Goal: Transaction & Acquisition: Purchase product/service

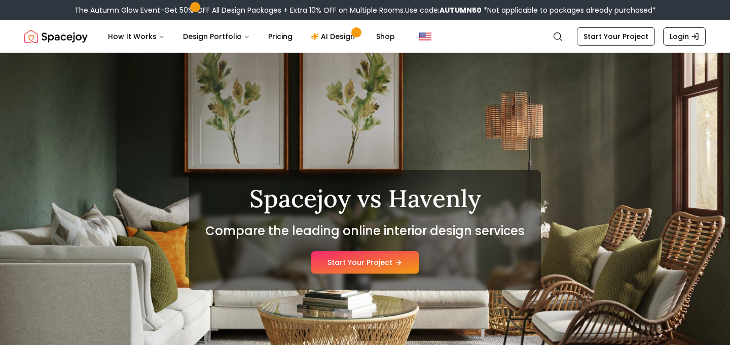
click at [442, 10] on b "AUTUMN50" at bounding box center [460, 10] width 42 height 10
copy b "AUTUMN50"
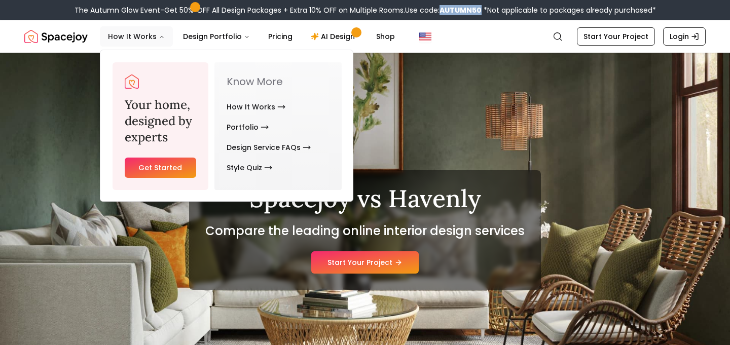
click at [136, 33] on button "How It Works" at bounding box center [136, 36] width 73 height 20
click at [158, 164] on link "Get Started" at bounding box center [160, 168] width 71 height 20
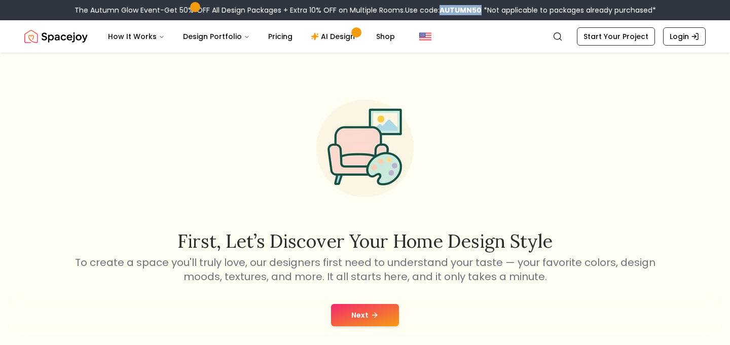
click at [362, 314] on button "Next" at bounding box center [365, 315] width 68 height 22
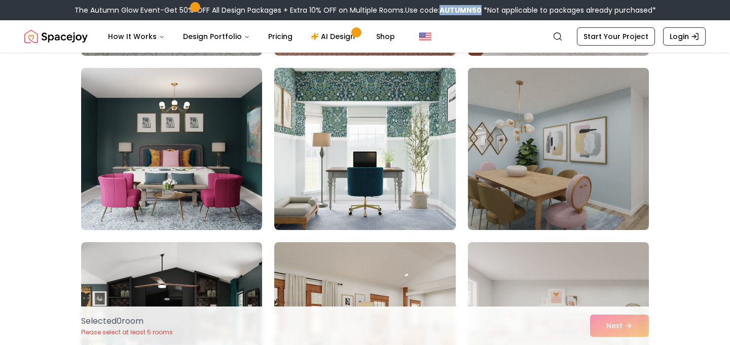
scroll to position [616, 0]
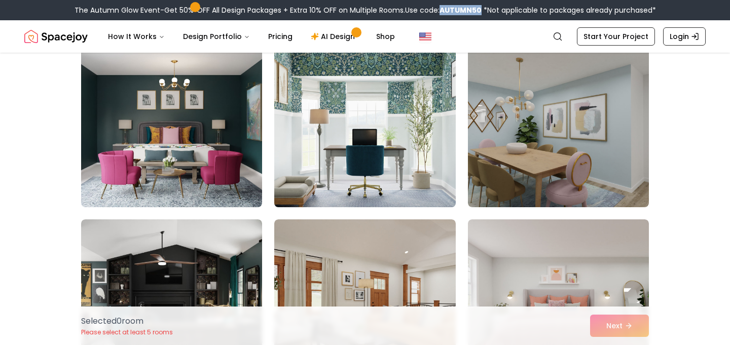
click at [379, 114] on img at bounding box center [365, 126] width 190 height 170
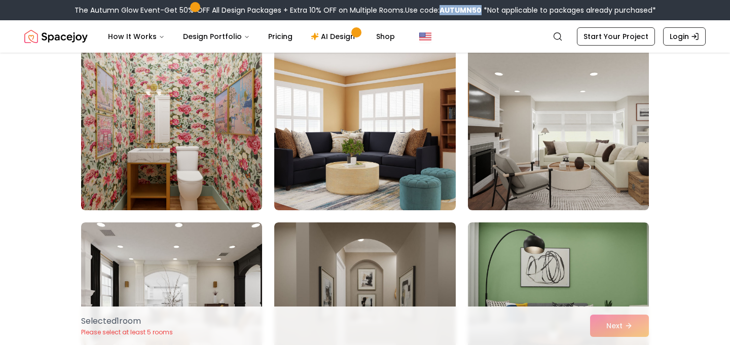
scroll to position [2713, 0]
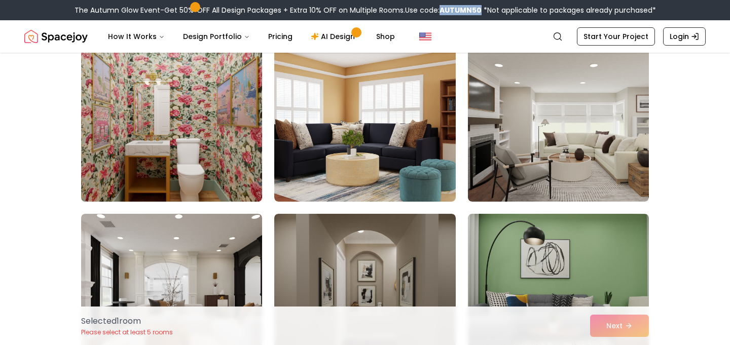
click at [199, 138] on img at bounding box center [172, 120] width 190 height 170
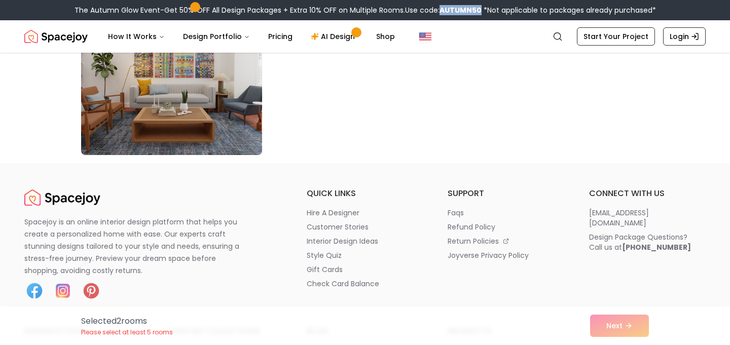
scroll to position [5902, 0]
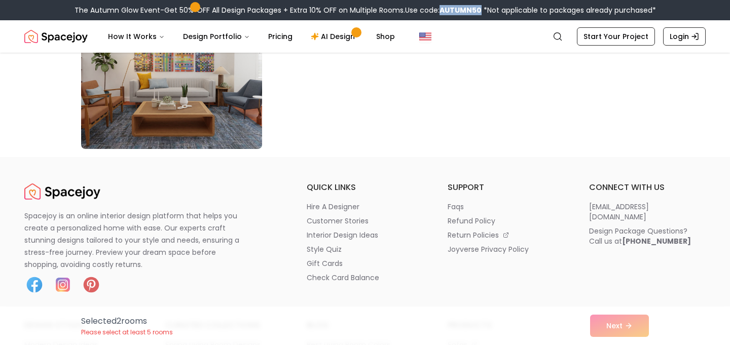
click at [598, 328] on div "Selected 2 room s Please select at least 5 rooms Next" at bounding box center [365, 326] width 584 height 39
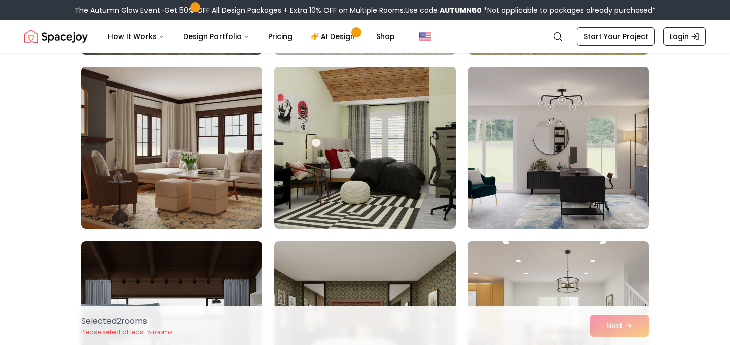
scroll to position [255, 0]
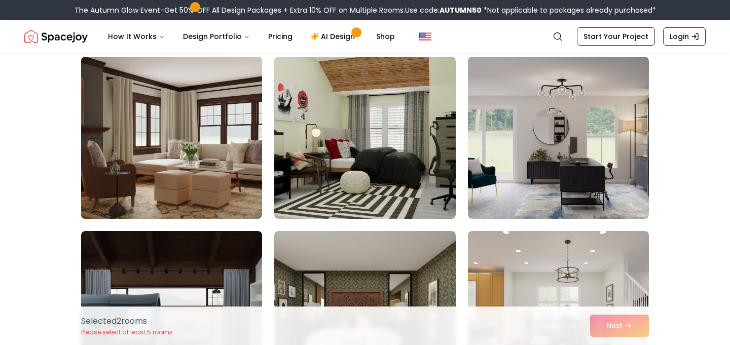
click at [207, 164] on img at bounding box center [172, 138] width 190 height 170
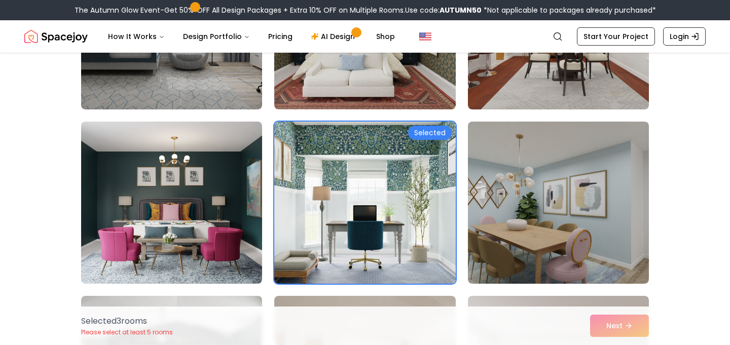
scroll to position [545, 0]
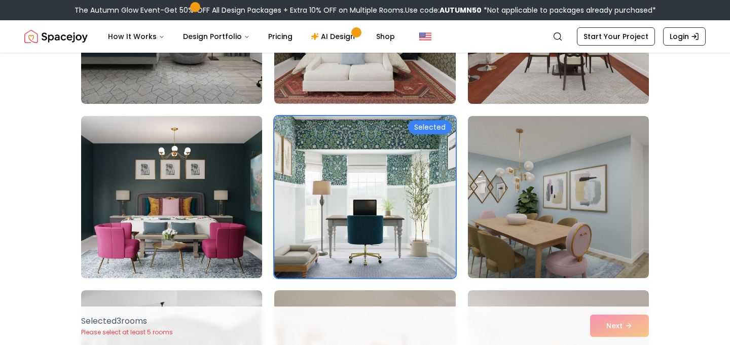
click at [187, 181] on img at bounding box center [172, 197] width 190 height 170
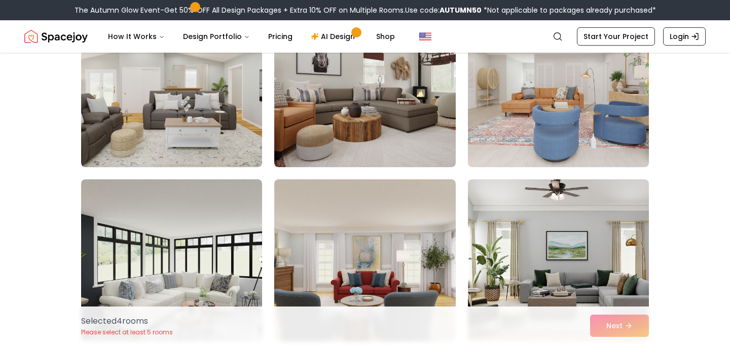
scroll to position [1878, 0]
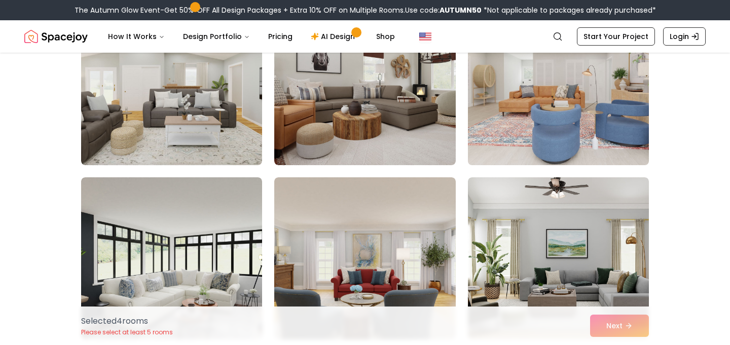
click at [537, 136] on img at bounding box center [558, 84] width 190 height 170
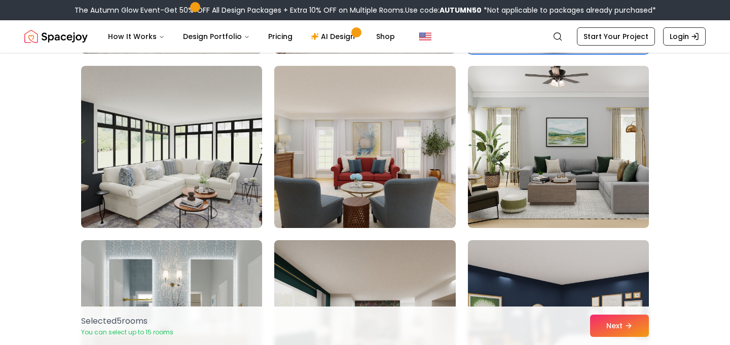
scroll to position [2027, 0]
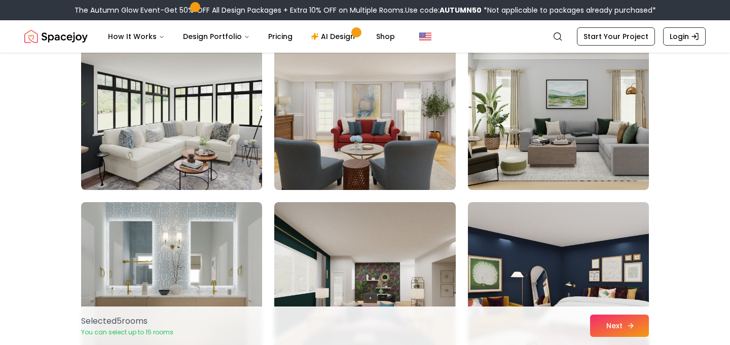
click at [600, 326] on button "Next" at bounding box center [619, 326] width 59 height 22
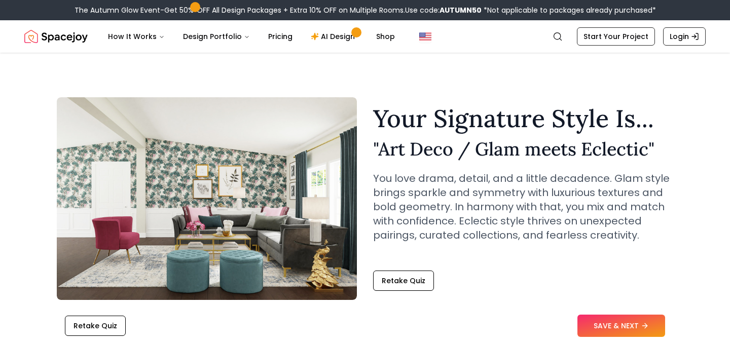
click at [600, 326] on button "SAVE & NEXT" at bounding box center [621, 326] width 88 height 22
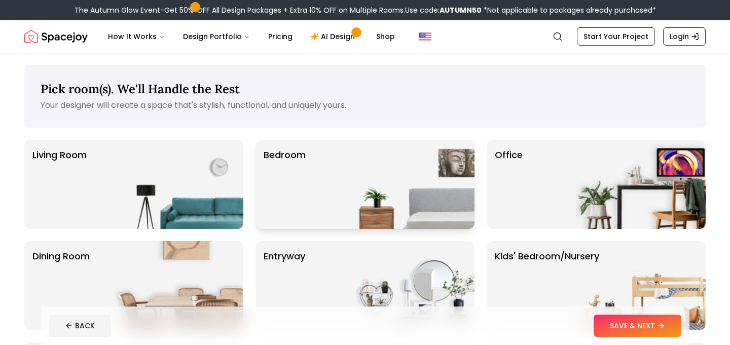
click at [386, 200] on img at bounding box center [410, 184] width 130 height 89
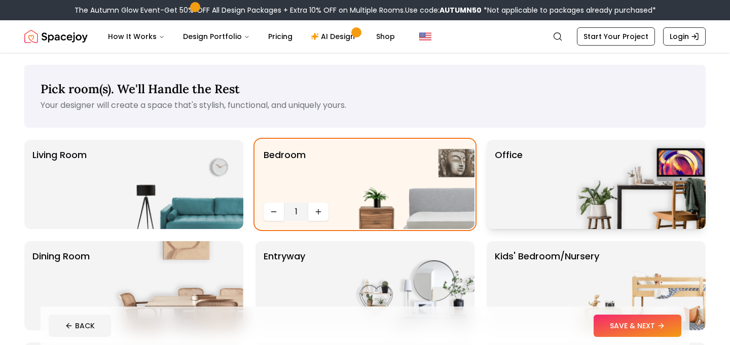
click at [546, 199] on div "Office" at bounding box center [595, 184] width 219 height 89
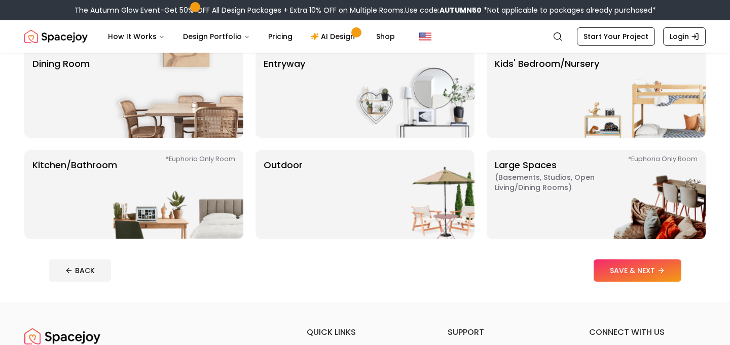
scroll to position [194, 0]
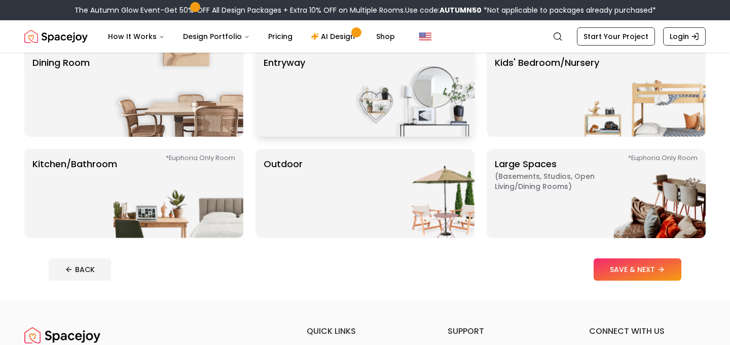
click at [325, 124] on div "entryway" at bounding box center [364, 92] width 219 height 89
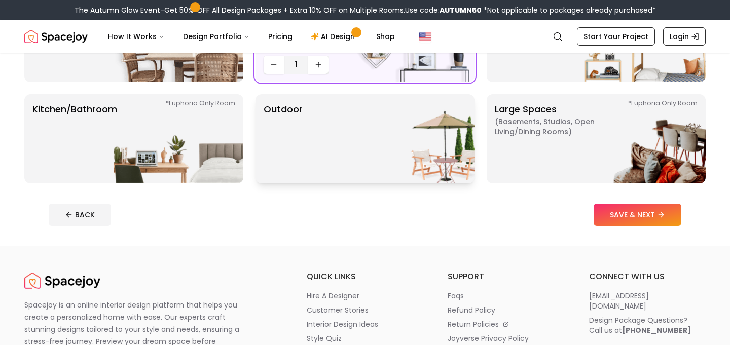
scroll to position [274, 0]
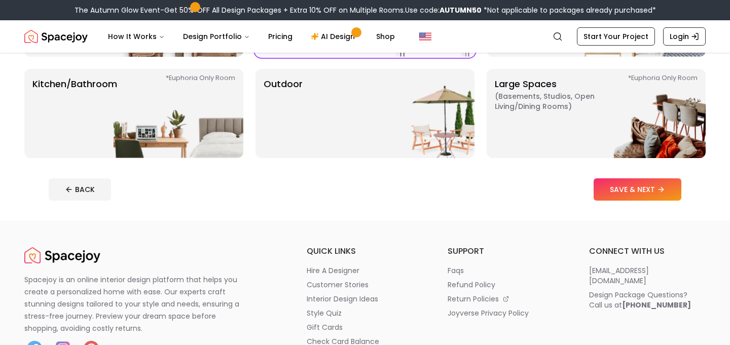
click at [612, 203] on footer "BACK SAVE & NEXT" at bounding box center [365, 189] width 649 height 39
click at [617, 195] on button "SAVE & NEXT" at bounding box center [637, 189] width 88 height 22
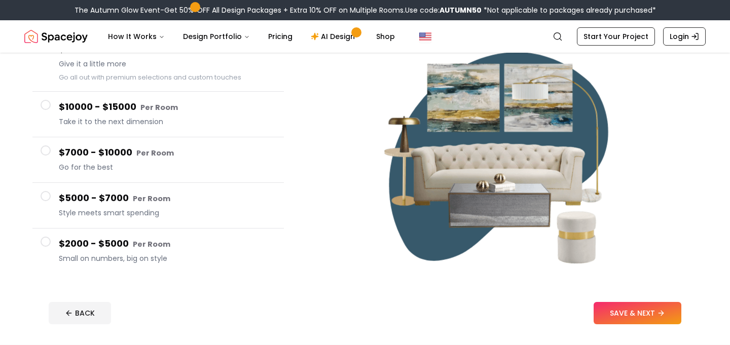
scroll to position [134, 0]
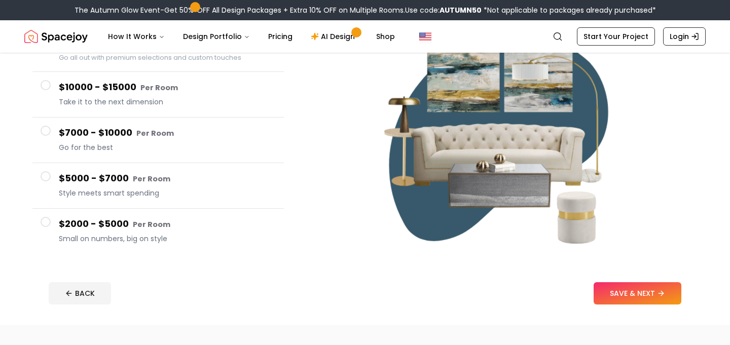
click at [48, 176] on span at bounding box center [46, 176] width 10 height 10
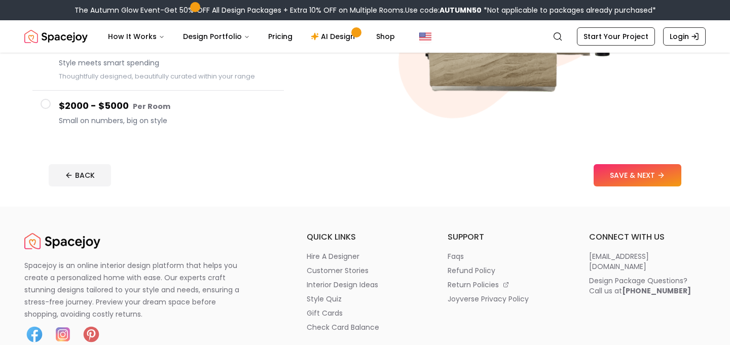
scroll to position [252, 0]
click at [613, 180] on button "SAVE & NEXT" at bounding box center [637, 175] width 88 height 22
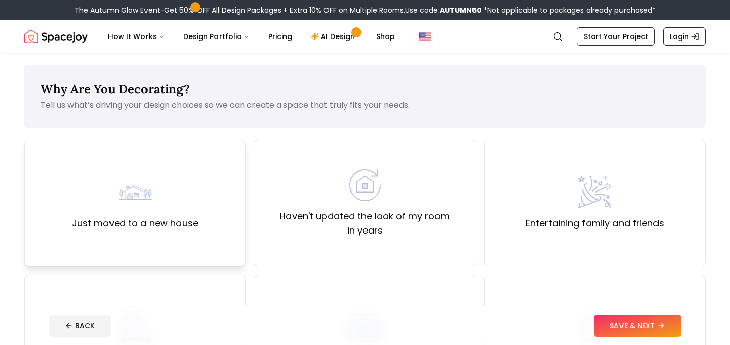
click at [170, 189] on div "Just moved to a new house" at bounding box center [135, 203] width 126 height 55
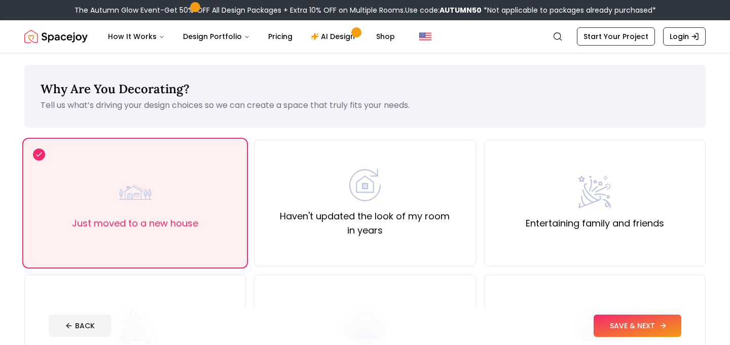
click at [645, 333] on button "SAVE & NEXT" at bounding box center [637, 326] width 88 height 22
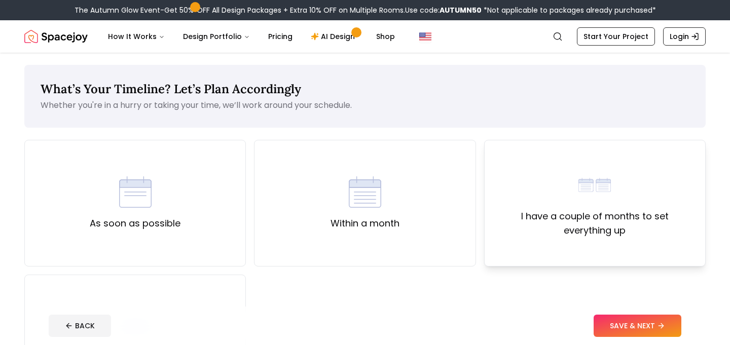
click at [547, 199] on div "I have a couple of months to set everything up" at bounding box center [594, 203] width 204 height 69
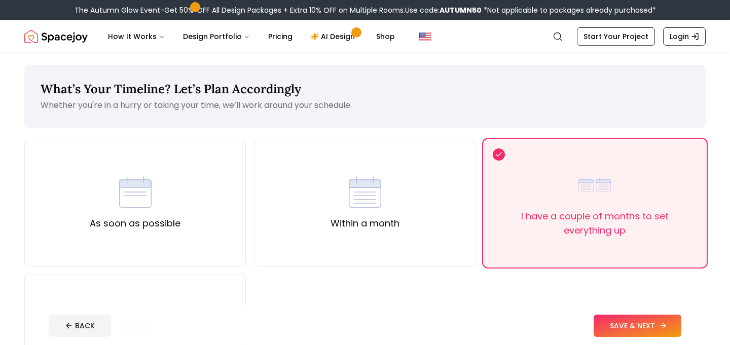
click at [629, 326] on button "SAVE & NEXT" at bounding box center [637, 326] width 88 height 22
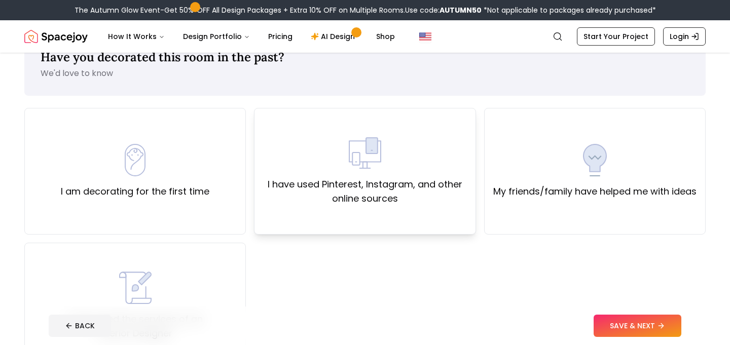
scroll to position [30, 0]
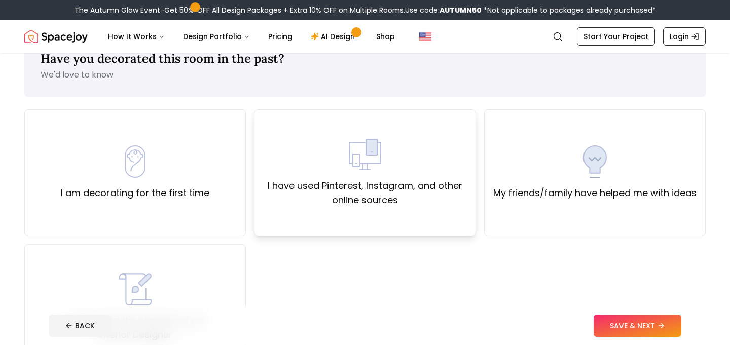
click at [344, 181] on label "I have used Pinterest, Instagram, and other online sources" at bounding box center [364, 193] width 204 height 28
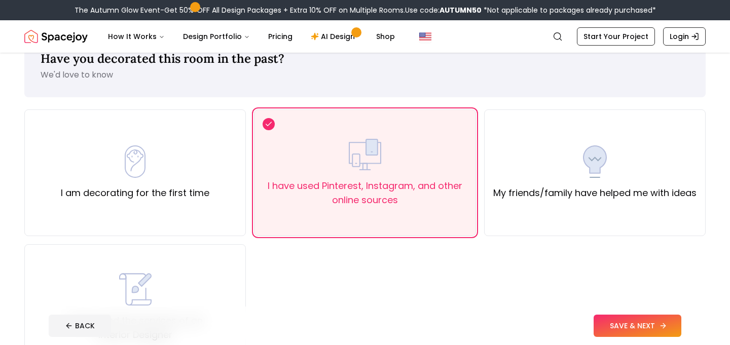
click at [636, 332] on button "SAVE & NEXT" at bounding box center [637, 326] width 88 height 22
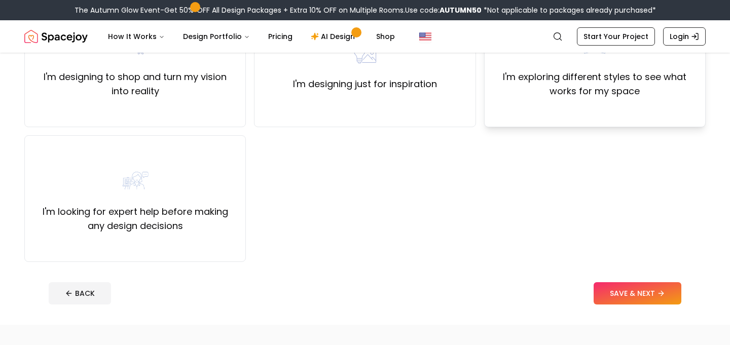
scroll to position [144, 0]
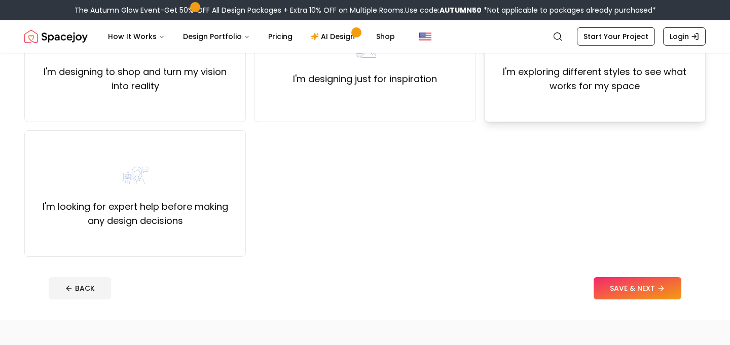
click at [565, 91] on label "I'm exploring different styles to see what works for my space" at bounding box center [594, 79] width 204 height 28
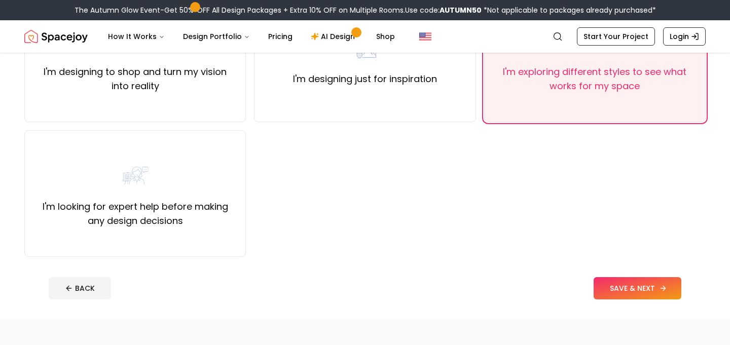
click at [629, 287] on button "SAVE & NEXT" at bounding box center [637, 288] width 88 height 22
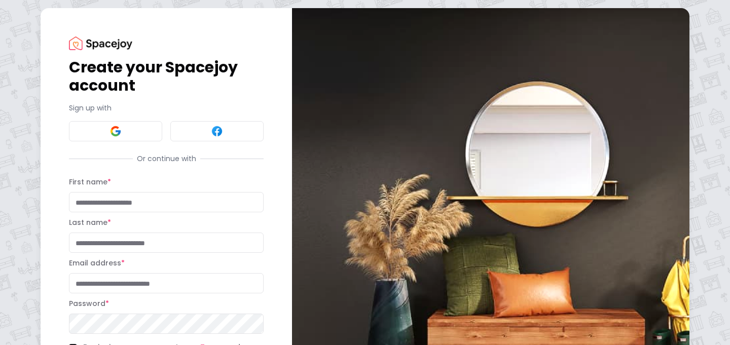
click at [120, 196] on input "First name *" at bounding box center [166, 202] width 195 height 20
type input "****"
type input "******"
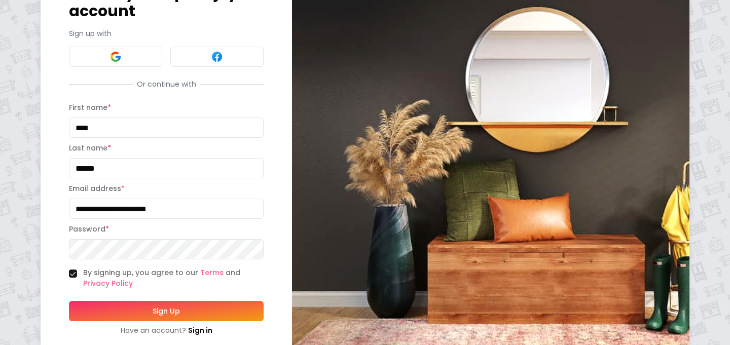
scroll to position [101, 0]
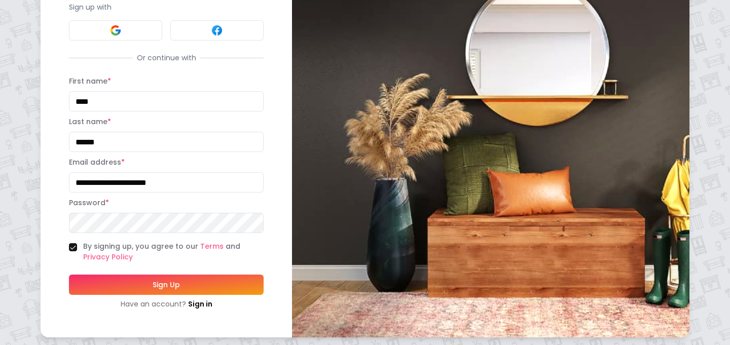
click at [159, 185] on input "**********" at bounding box center [166, 182] width 195 height 20
click at [150, 280] on button "Sign Up" at bounding box center [166, 285] width 195 height 20
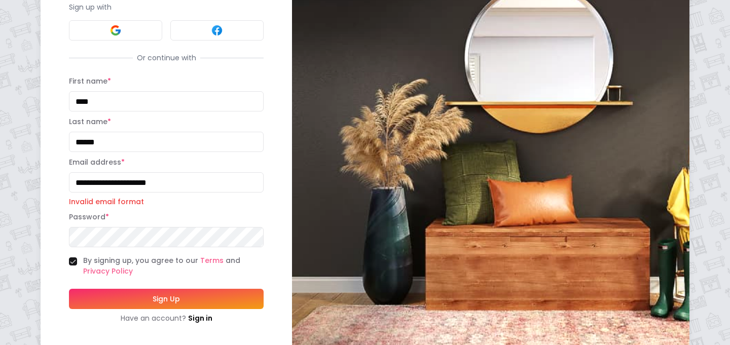
click at [151, 182] on input "**********" at bounding box center [166, 182] width 195 height 20
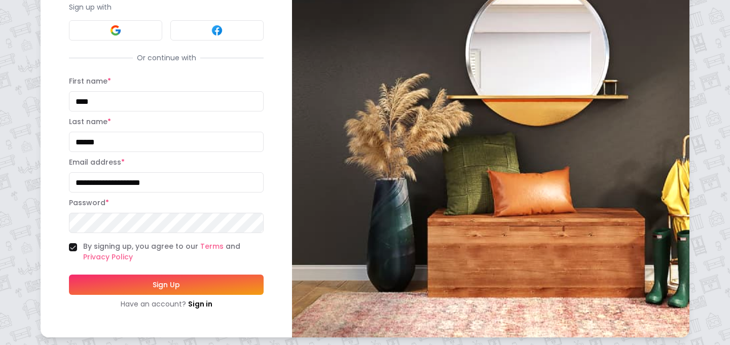
type input "**********"
click at [160, 284] on button "Sign Up" at bounding box center [166, 285] width 195 height 20
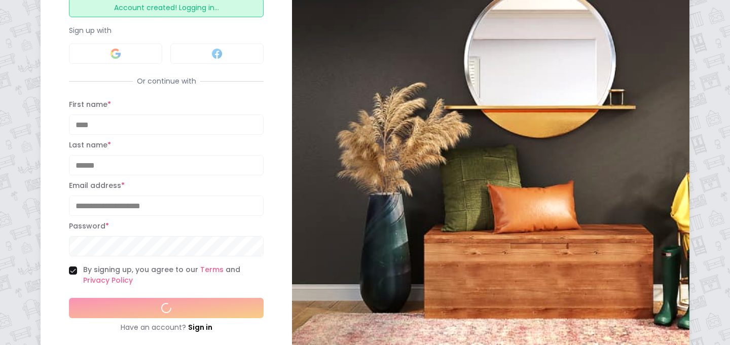
scroll to position [124, 0]
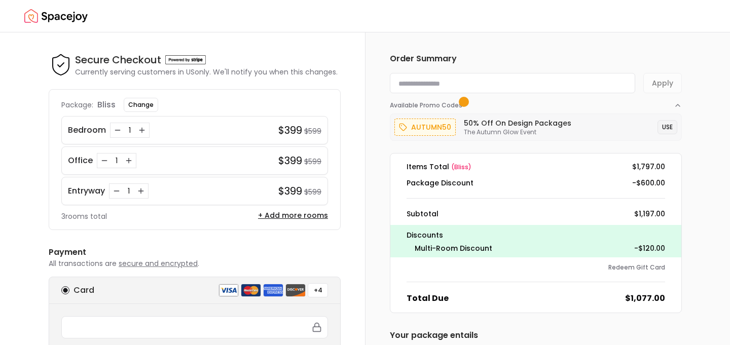
click at [662, 127] on button "USE" at bounding box center [667, 127] width 20 height 14
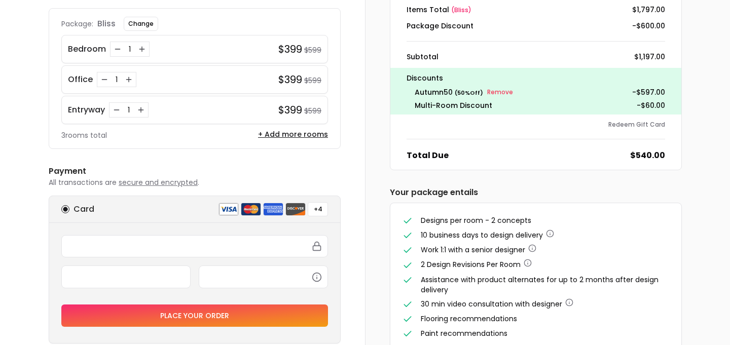
scroll to position [77, 0]
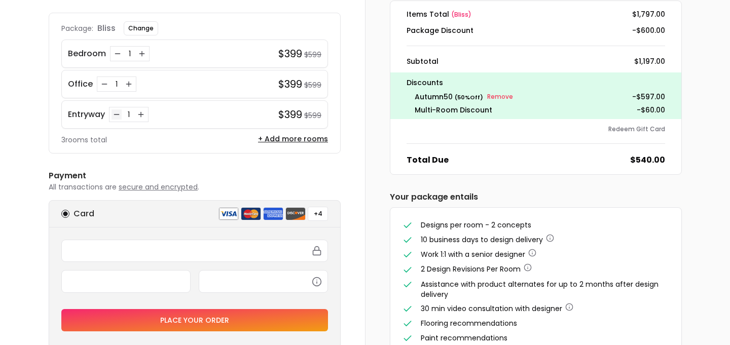
click at [116, 115] on icon "Decrease quantity for Entryway" at bounding box center [116, 115] width 5 height 0
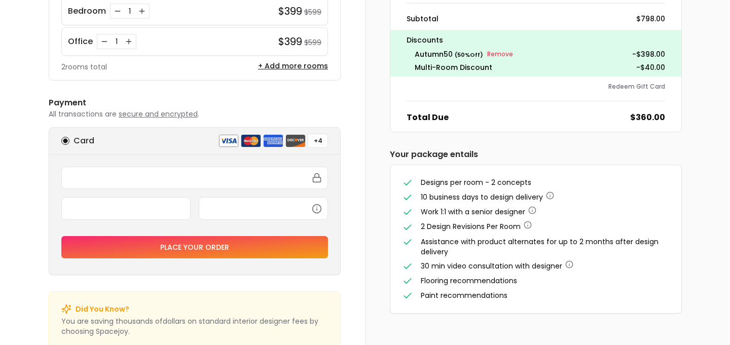
scroll to position [139, 0]
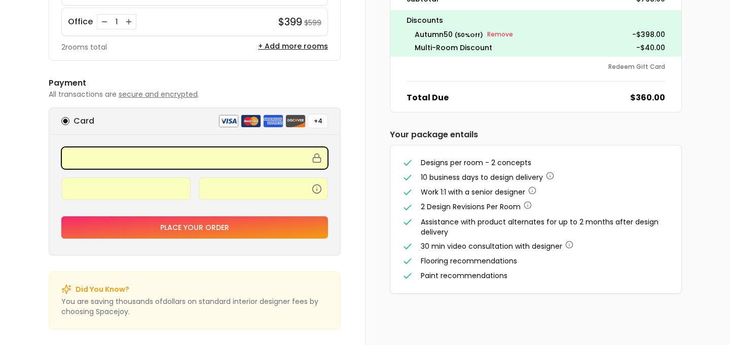
click at [242, 203] on div at bounding box center [194, 192] width 266 height 30
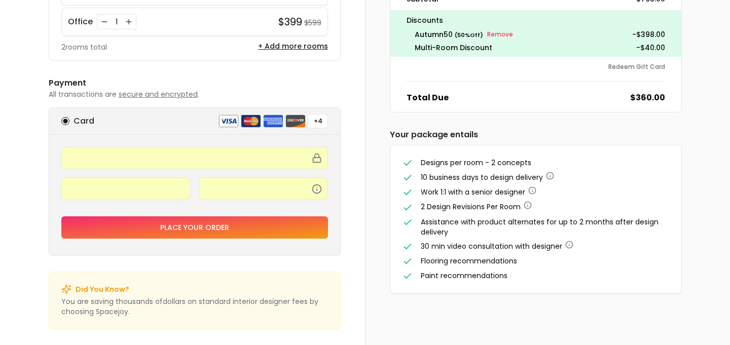
click at [225, 222] on button "Place your order" at bounding box center [194, 227] width 266 height 22
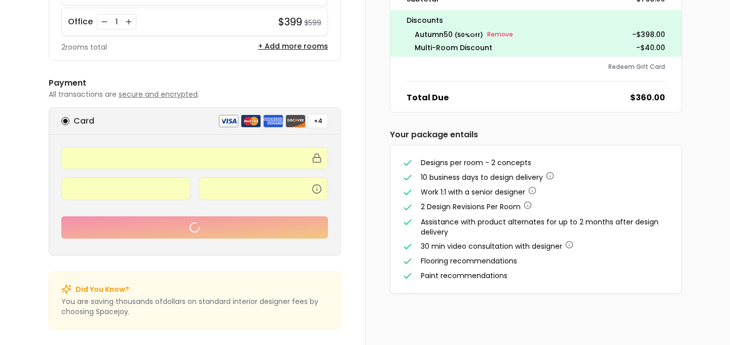
scroll to position [153, 0]
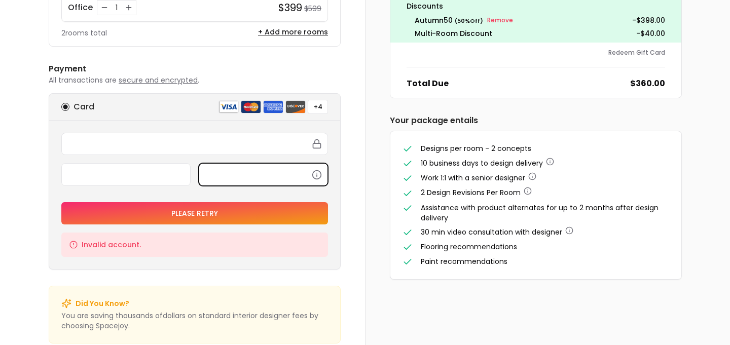
click at [225, 165] on div at bounding box center [263, 174] width 129 height 22
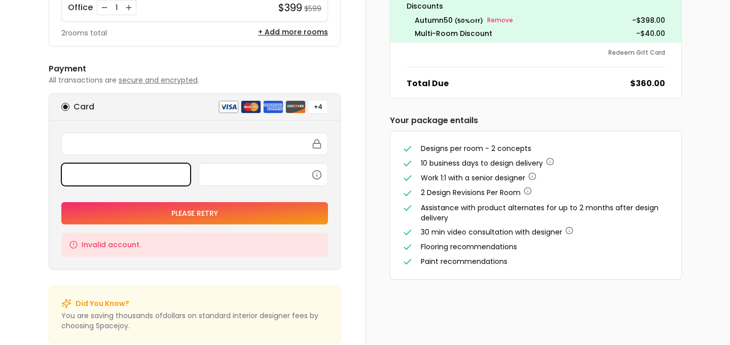
click at [169, 203] on button "Please Retry" at bounding box center [194, 213] width 266 height 22
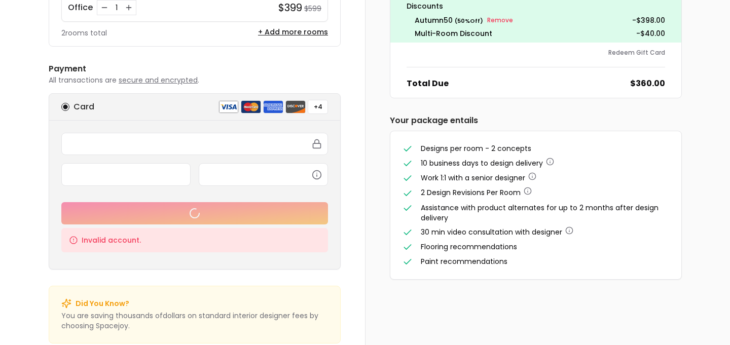
scroll to position [139, 0]
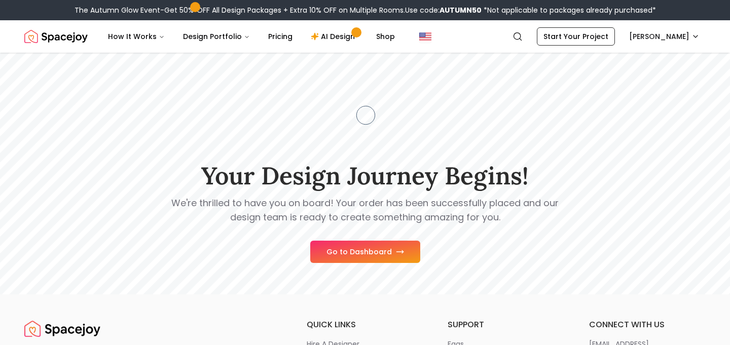
click at [348, 250] on button "Go to Dashboard" at bounding box center [365, 252] width 110 height 22
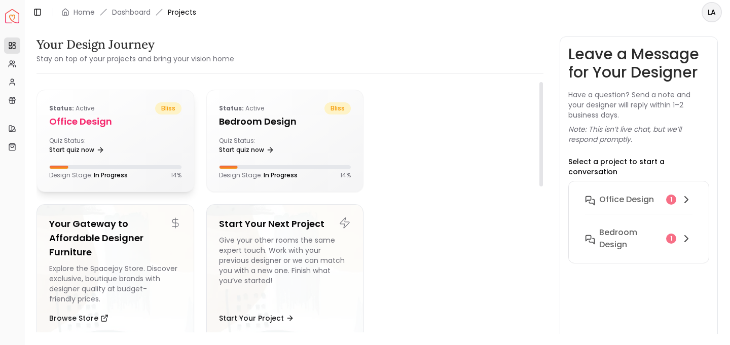
click at [134, 119] on h5 "Office design" at bounding box center [115, 122] width 132 height 14
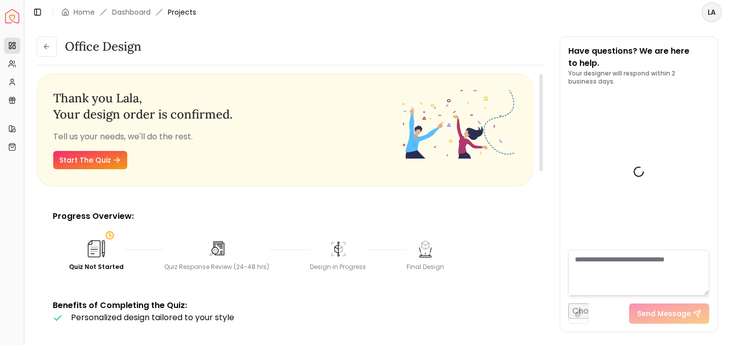
scroll to position [441, 0]
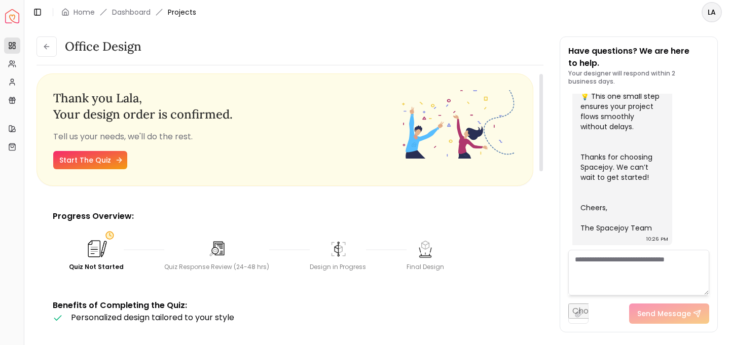
click at [92, 163] on link "Start The Quiz" at bounding box center [90, 160] width 74 height 18
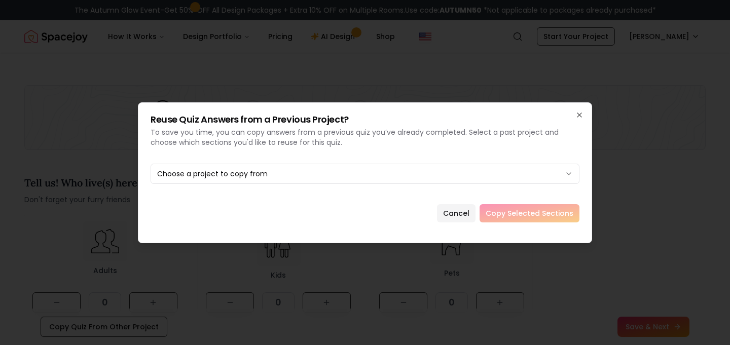
click at [497, 218] on div "Cancel Copy Selected Sections" at bounding box center [364, 213] width 429 height 18
click at [505, 212] on div "Cancel Copy Selected Sections" at bounding box center [364, 213] width 429 height 18
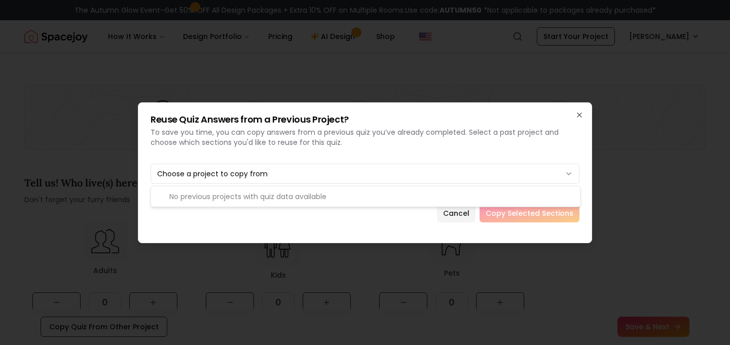
click at [349, 199] on div "No previous projects with quiz data available" at bounding box center [365, 196] width 429 height 20
click at [581, 117] on icon "button" at bounding box center [579, 115] width 4 height 4
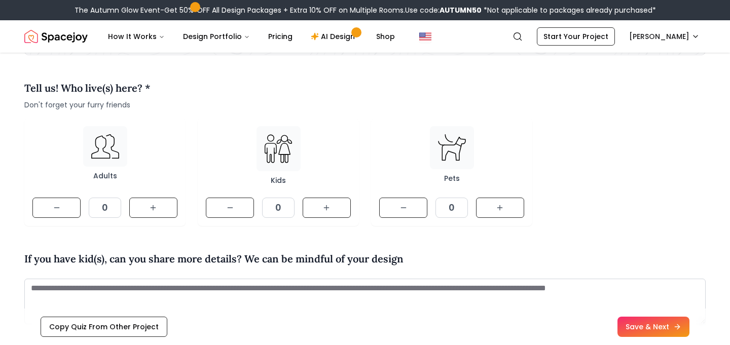
scroll to position [110, 0]
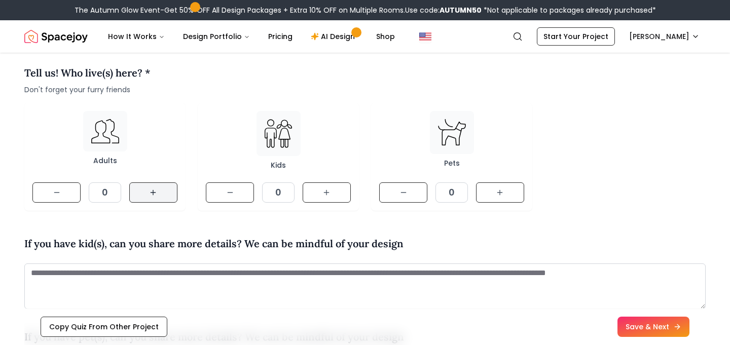
click at [162, 191] on button at bounding box center [153, 192] width 48 height 20
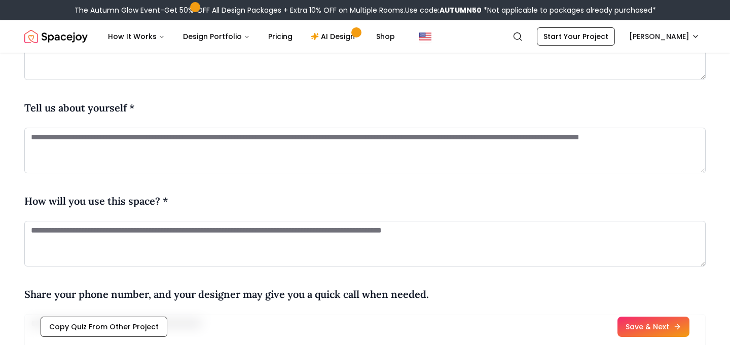
scroll to position [434, 0]
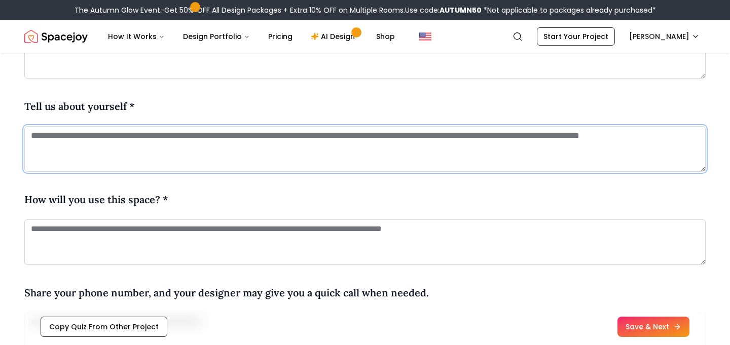
click at [235, 143] on textarea at bounding box center [364, 149] width 681 height 46
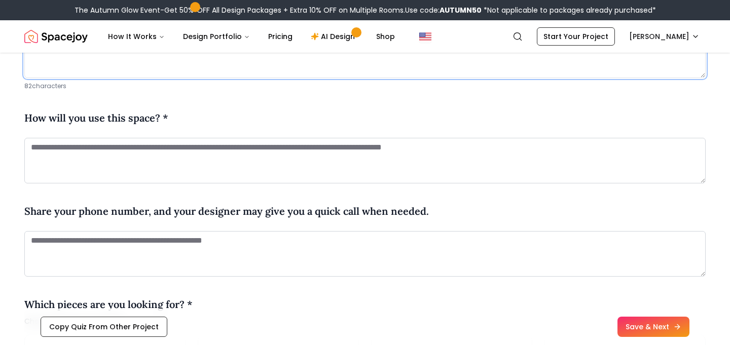
scroll to position [529, 0]
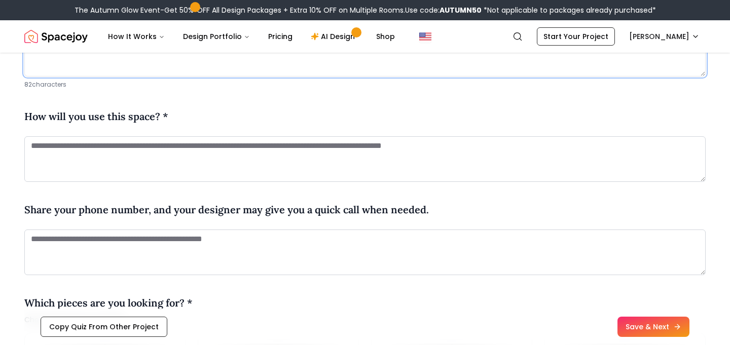
type textarea "**********"
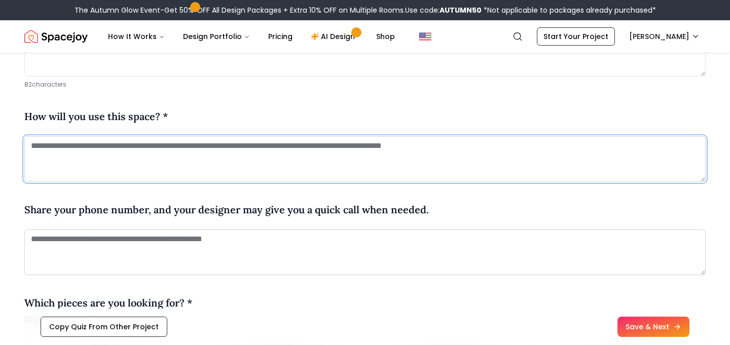
click at [189, 156] on textarea at bounding box center [364, 159] width 681 height 46
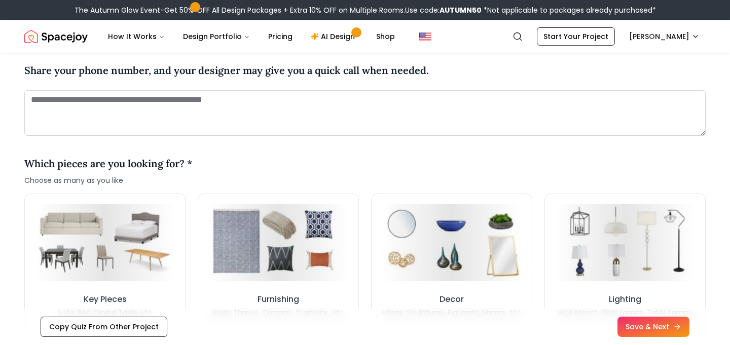
scroll to position [684, 0]
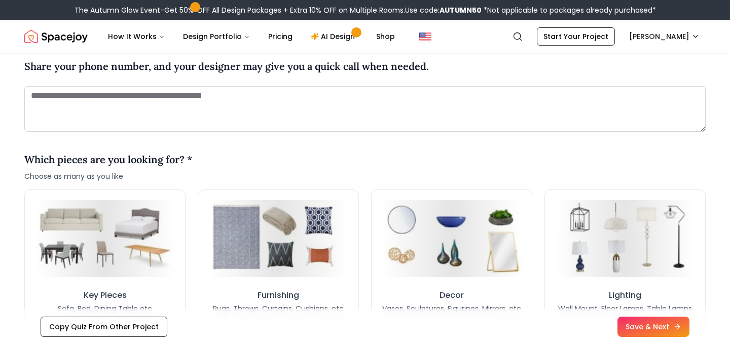
type textarea "**********"
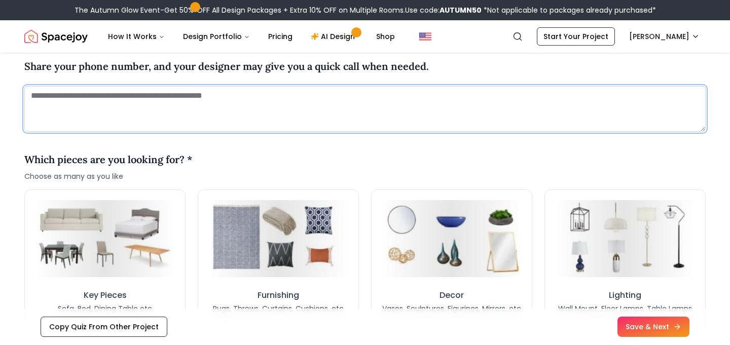
click at [133, 93] on textarea at bounding box center [364, 109] width 681 height 46
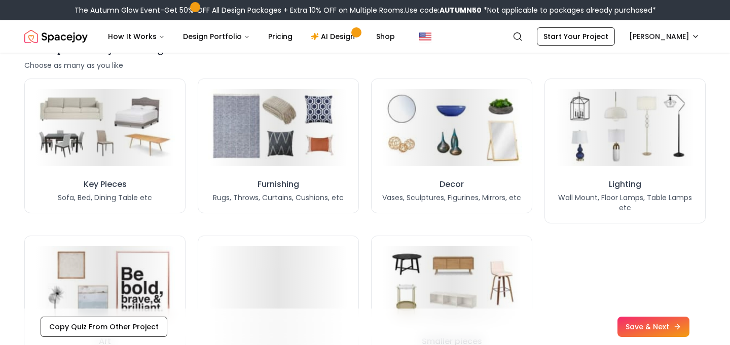
scroll to position [809, 0]
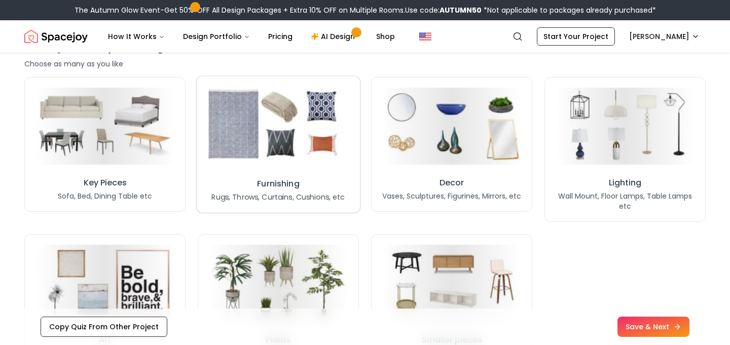
type textarea "**********"
click at [284, 117] on img at bounding box center [278, 126] width 150 height 83
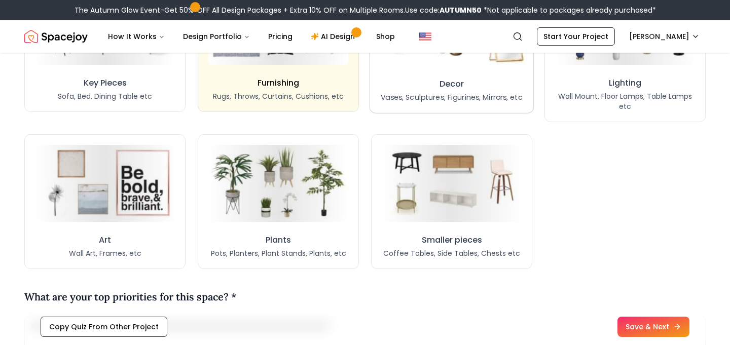
scroll to position [910, 0]
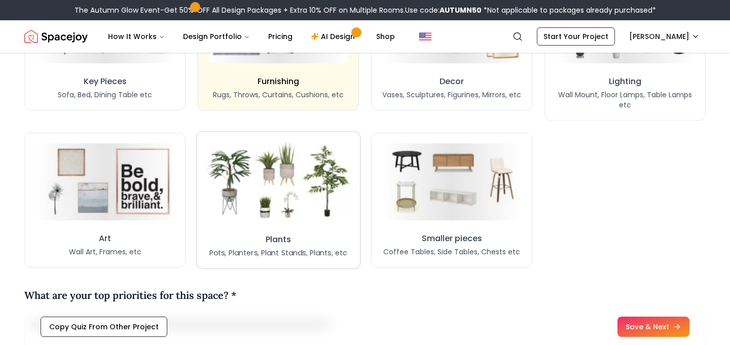
click at [289, 143] on img at bounding box center [278, 181] width 150 height 83
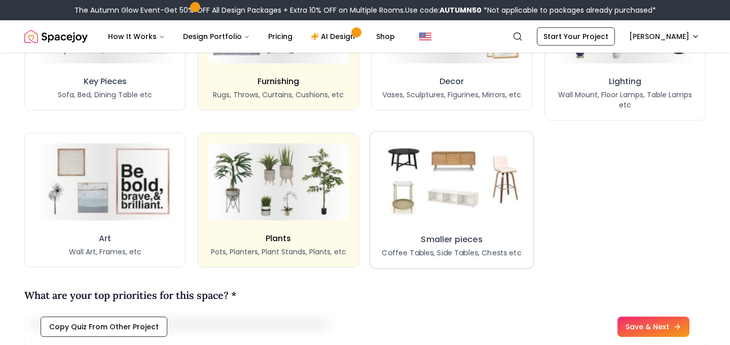
click at [467, 178] on img at bounding box center [451, 181] width 150 height 83
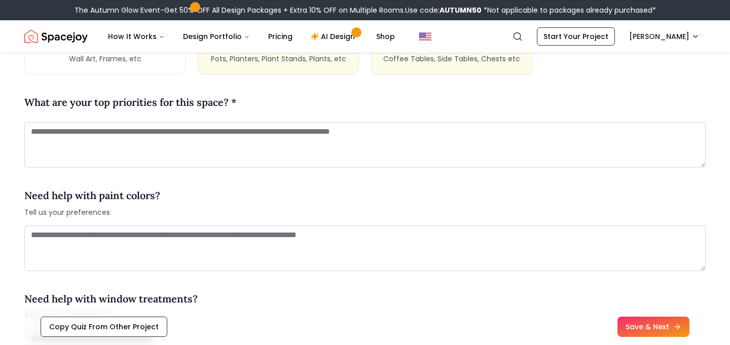
scroll to position [1111, 0]
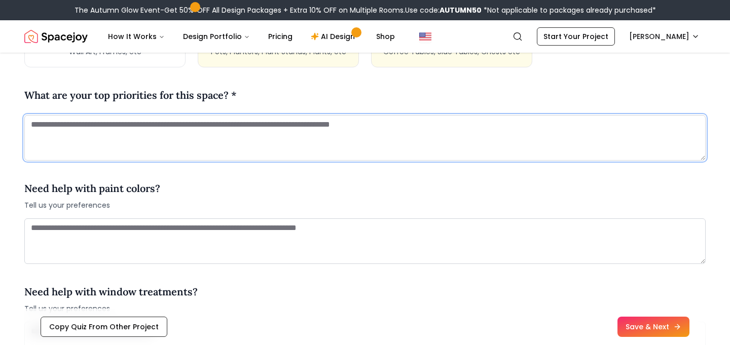
click at [258, 129] on textarea at bounding box center [364, 138] width 681 height 46
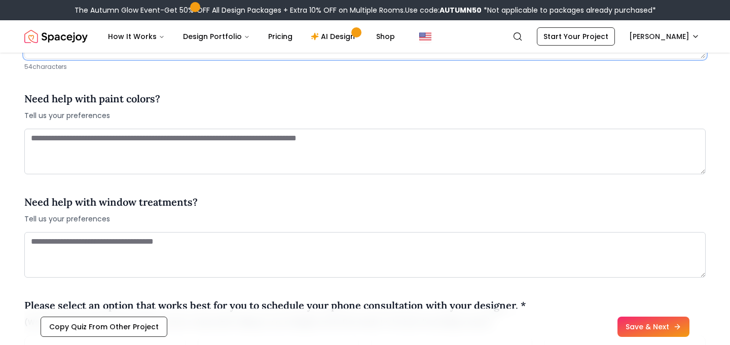
scroll to position [1213, 0]
type textarea "**********"
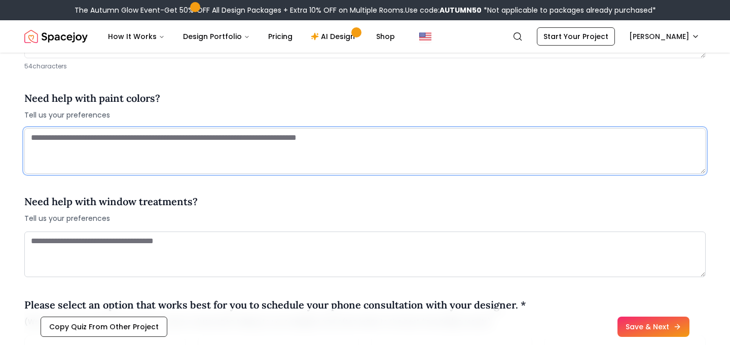
click at [225, 146] on textarea at bounding box center [364, 151] width 681 height 46
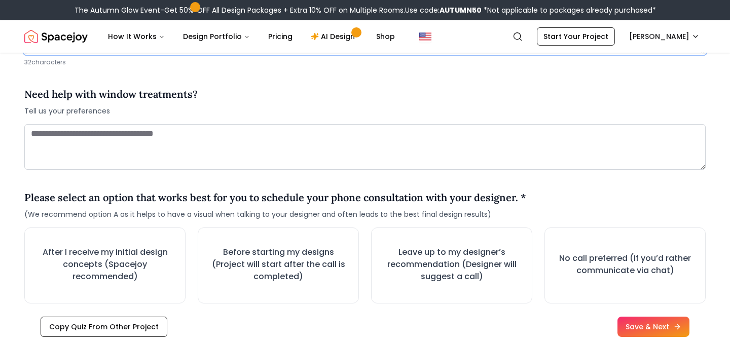
scroll to position [1342, 0]
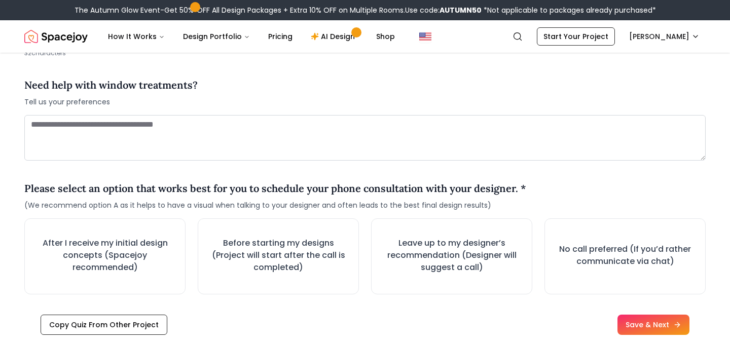
type textarea "**********"
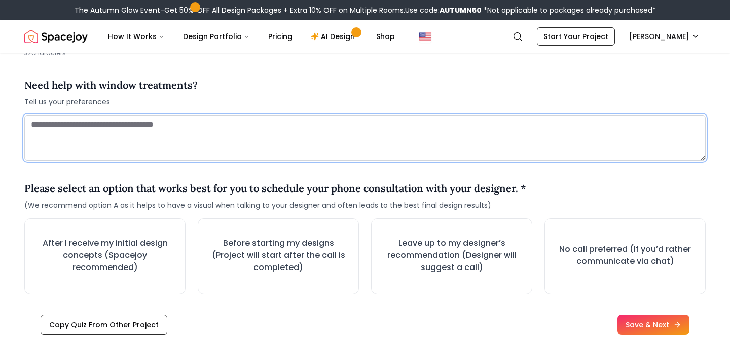
click at [156, 129] on textarea at bounding box center [364, 138] width 681 height 46
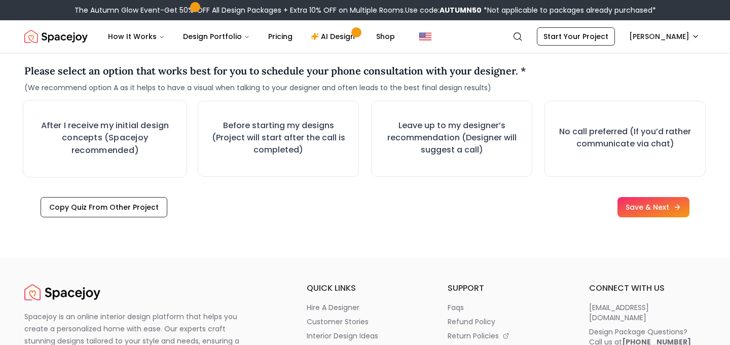
scroll to position [1477, 0]
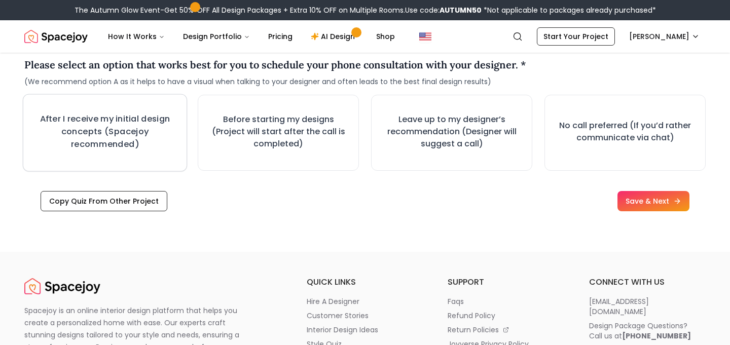
type textarea "**********"
click at [143, 126] on h3 "After I receive my initial design concepts (Spacejoy recommended)" at bounding box center [104, 131] width 145 height 38
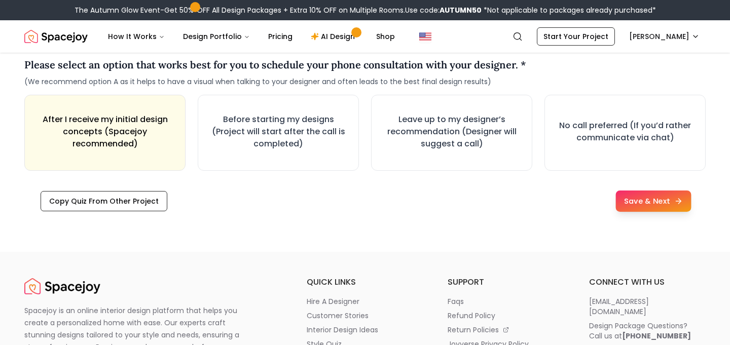
click at [639, 200] on button "Save & Next" at bounding box center [652, 200] width 75 height 21
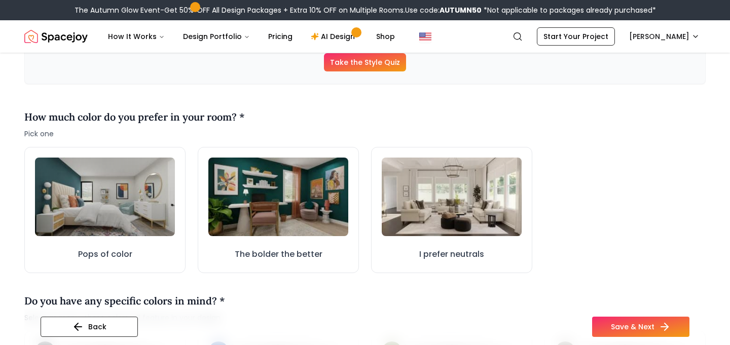
scroll to position [235, 0]
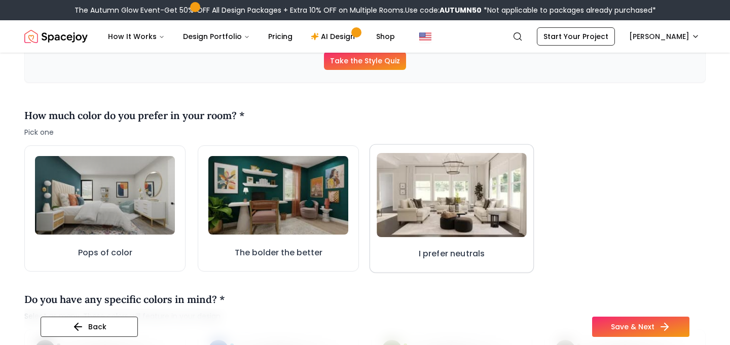
click at [473, 197] on img at bounding box center [451, 195] width 150 height 85
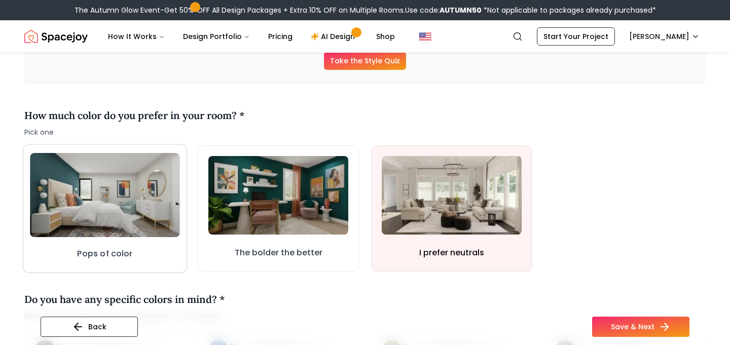
click at [116, 211] on img at bounding box center [105, 195] width 150 height 85
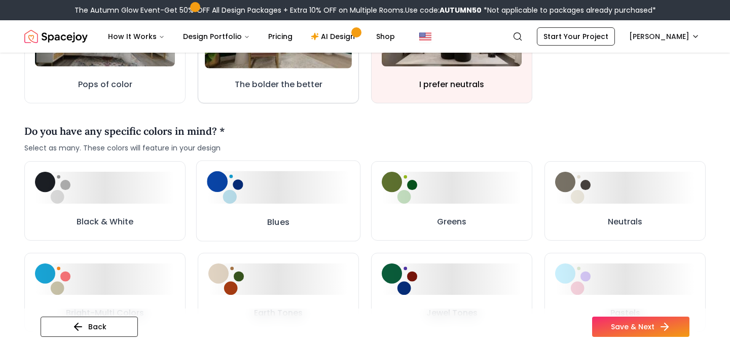
scroll to position [404, 0]
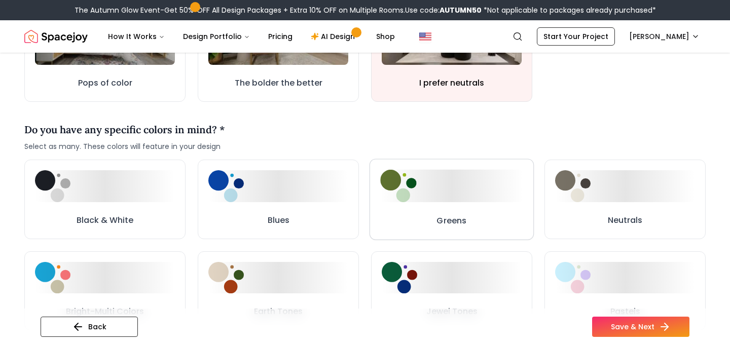
click at [444, 186] on div at bounding box center [451, 186] width 143 height 32
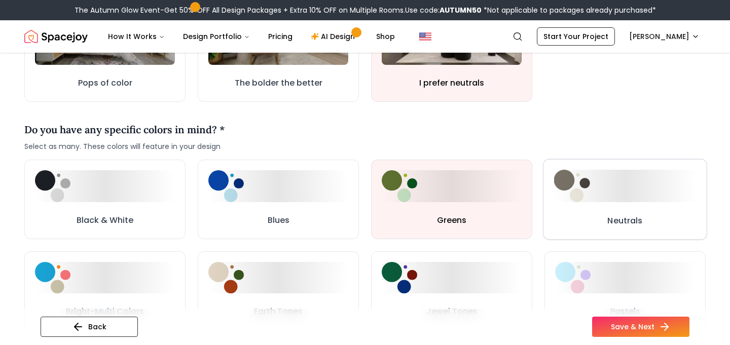
click at [628, 184] on div at bounding box center [625, 186] width 142 height 32
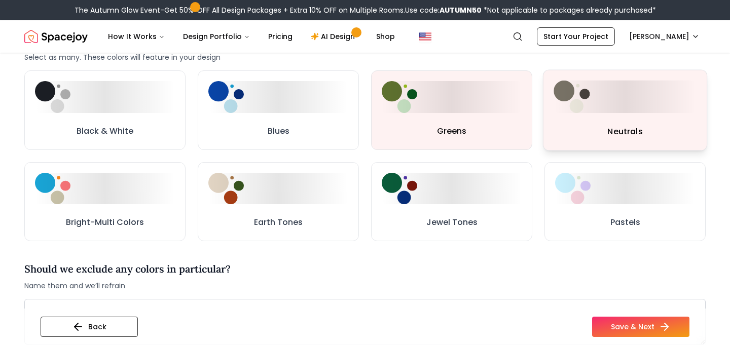
scroll to position [500, 0]
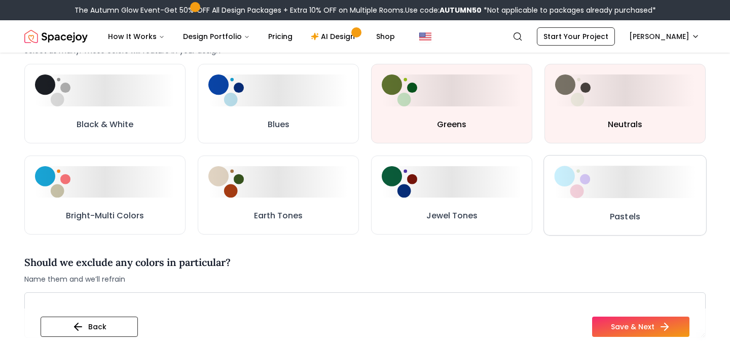
click at [610, 185] on div at bounding box center [624, 182] width 141 height 32
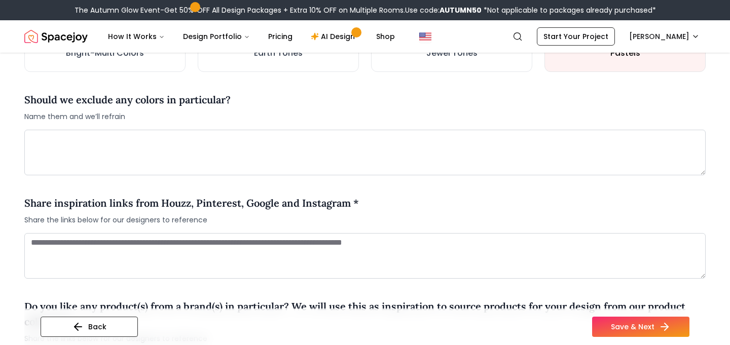
scroll to position [667, 0]
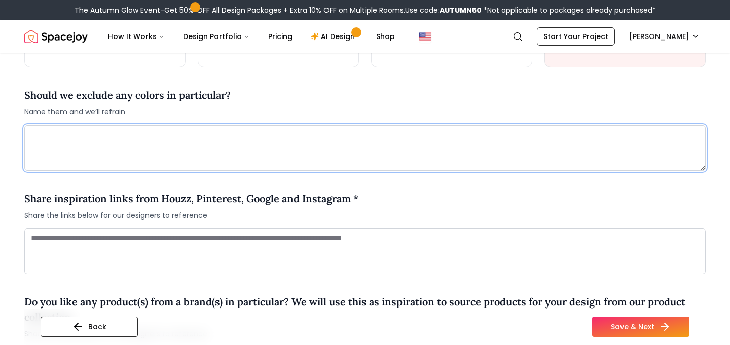
click at [304, 139] on textarea at bounding box center [364, 148] width 681 height 46
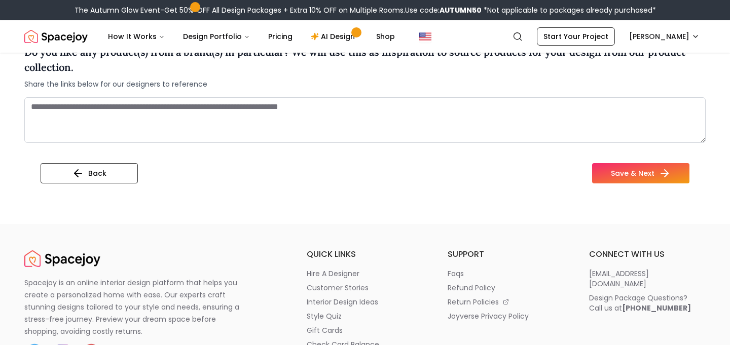
scroll to position [930, 0]
type textarea "**********"
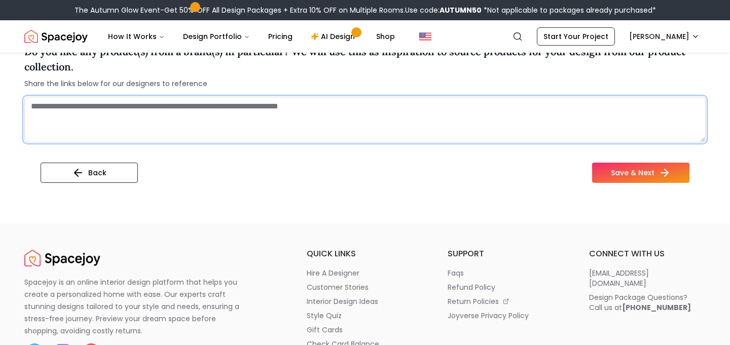
click at [216, 106] on textarea at bounding box center [364, 120] width 681 height 46
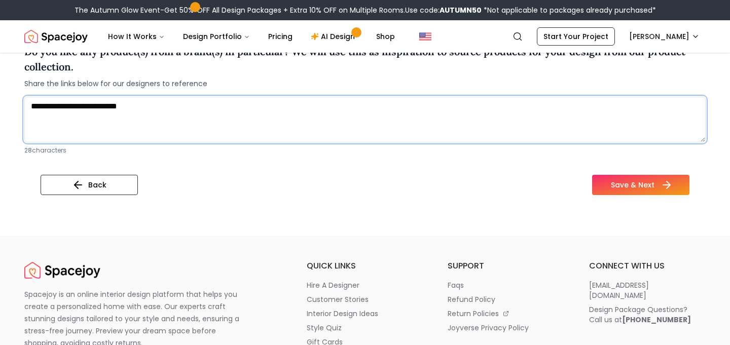
type textarea "**********"
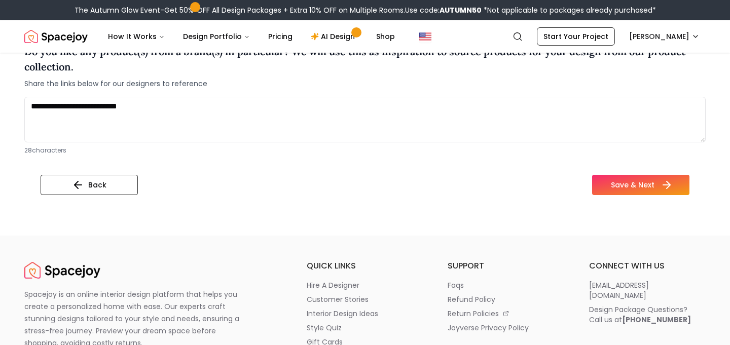
click at [637, 183] on button "Save & Next" at bounding box center [640, 185] width 97 height 20
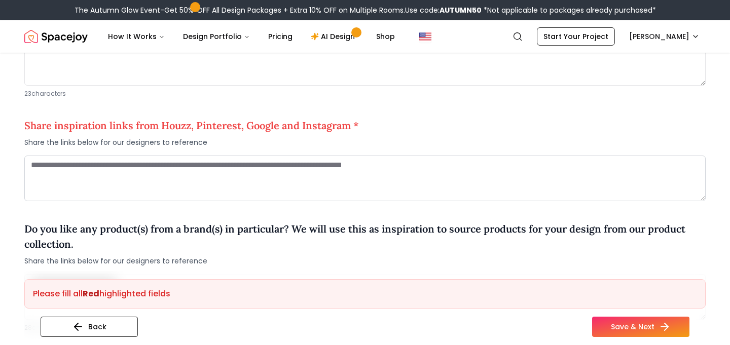
scroll to position [755, 0]
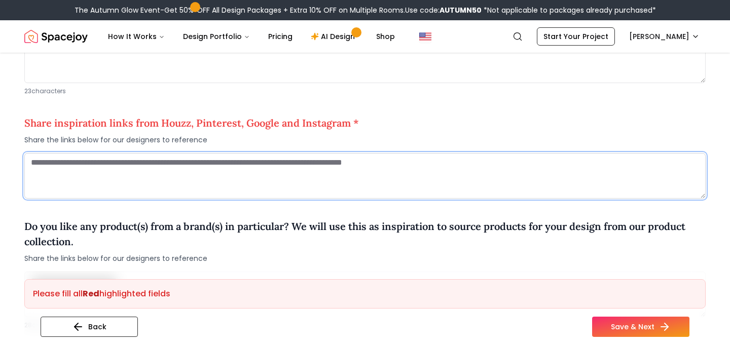
click at [484, 168] on textarea at bounding box center [364, 176] width 681 height 46
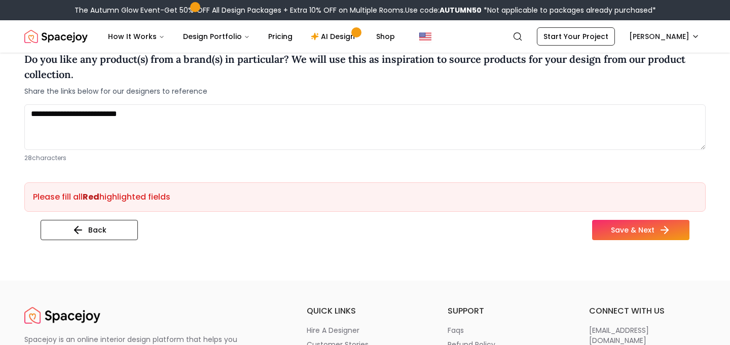
scroll to position [936, 0]
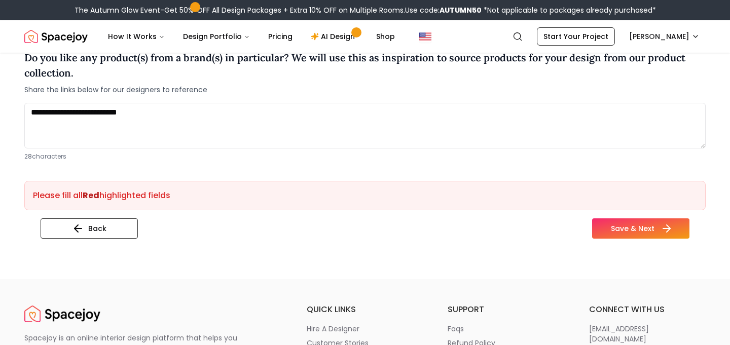
type textarea "**********"
click at [625, 231] on button "Save & Next" at bounding box center [640, 228] width 97 height 20
click at [612, 222] on button "Save & Next" at bounding box center [640, 228] width 97 height 20
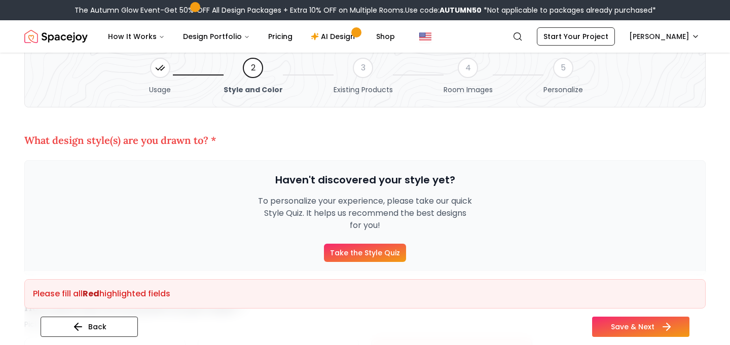
scroll to position [41, 0]
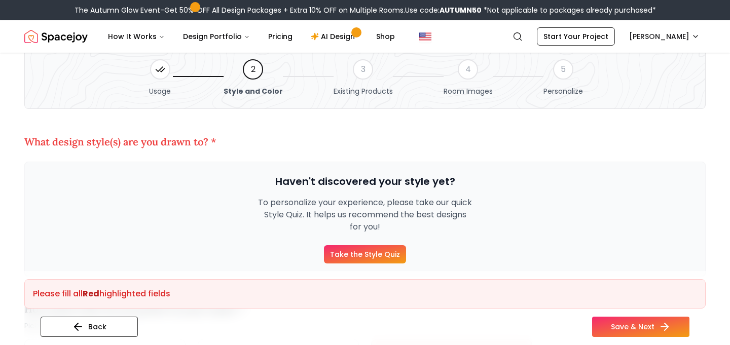
click at [373, 253] on link "Take the Style Quiz" at bounding box center [365, 254] width 82 height 18
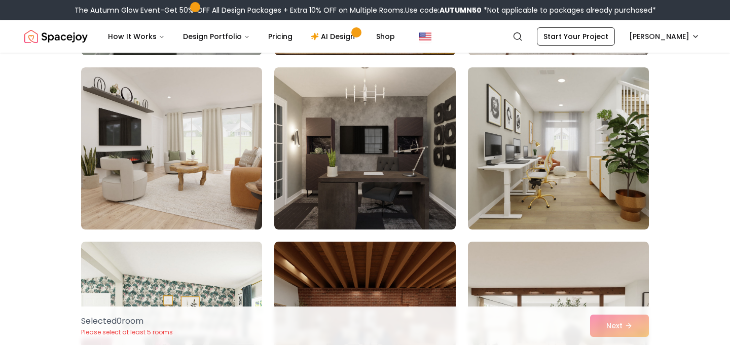
scroll to position [1467, 0]
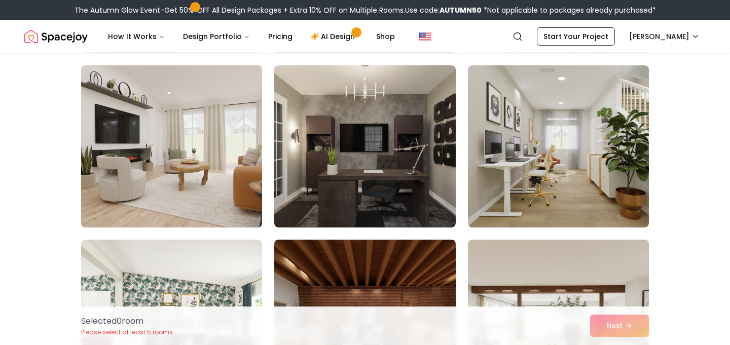
click at [194, 176] on img at bounding box center [172, 146] width 190 height 170
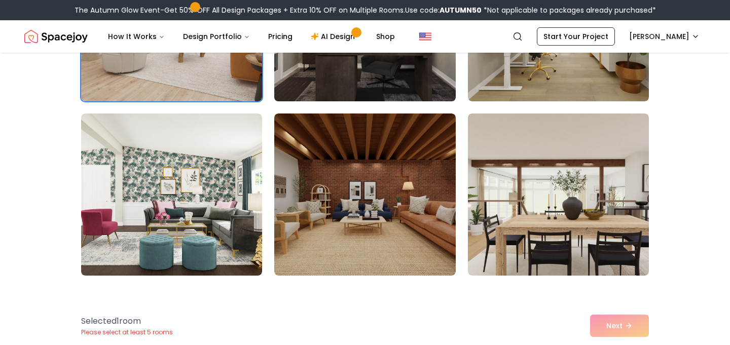
scroll to position [1607, 0]
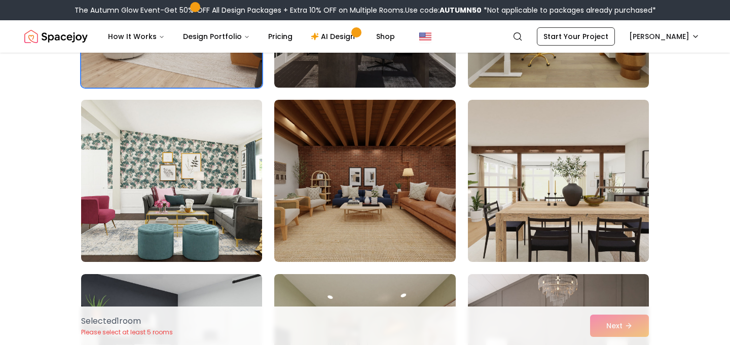
click at [190, 166] on img at bounding box center [172, 181] width 190 height 170
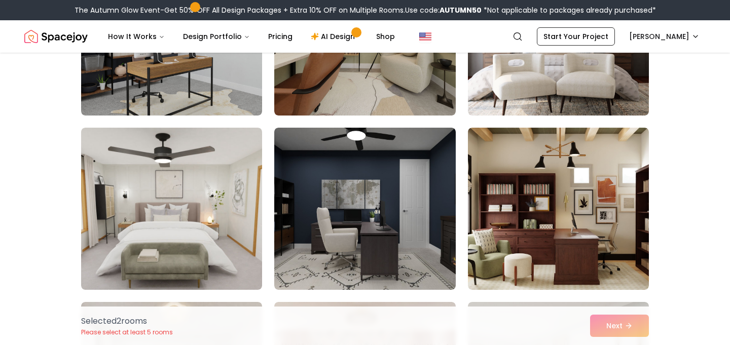
scroll to position [1943, 0]
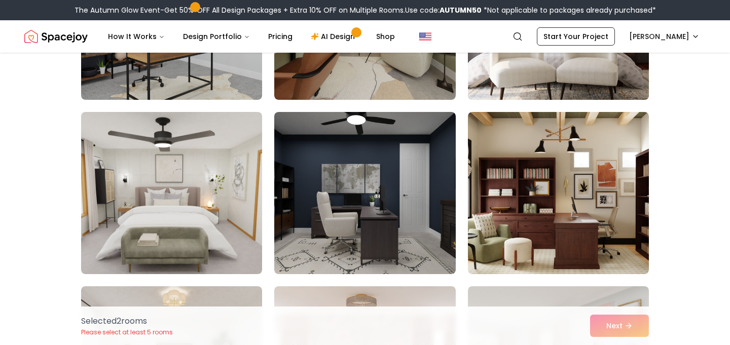
click at [548, 74] on img at bounding box center [558, 19] width 190 height 170
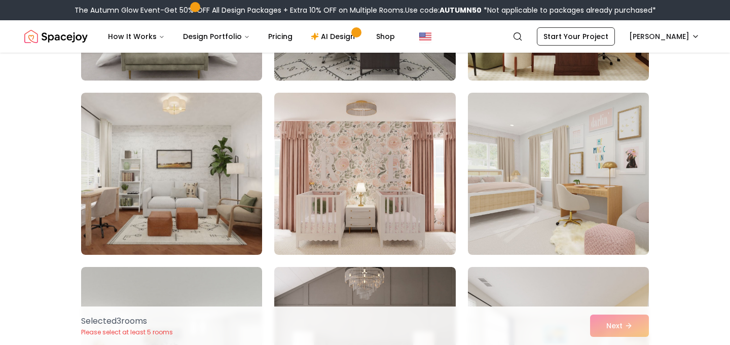
scroll to position [2137, 0]
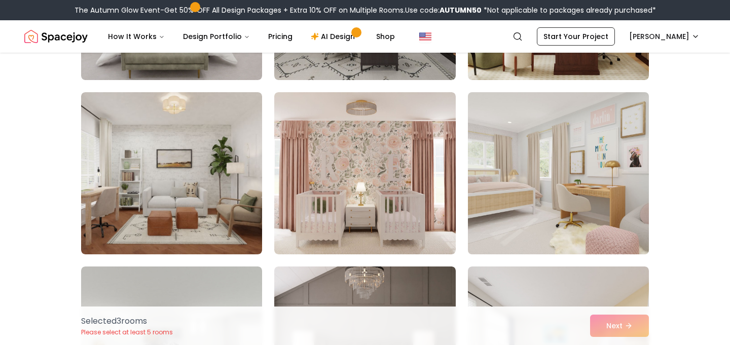
click at [538, 169] on img at bounding box center [558, 173] width 190 height 170
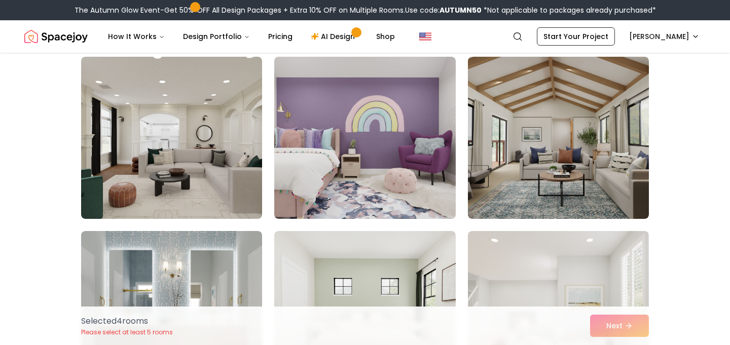
scroll to position [3397, 0]
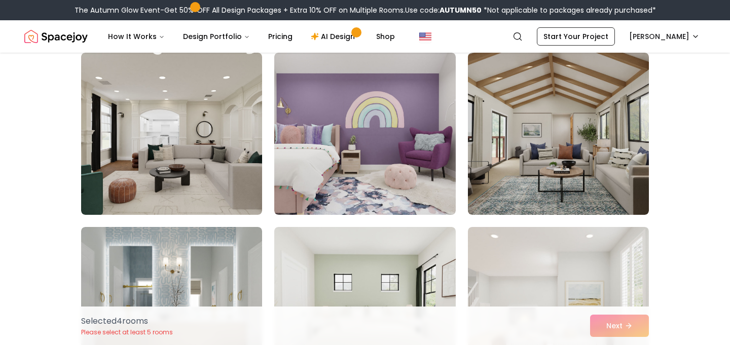
click at [538, 169] on img at bounding box center [558, 134] width 181 height 162
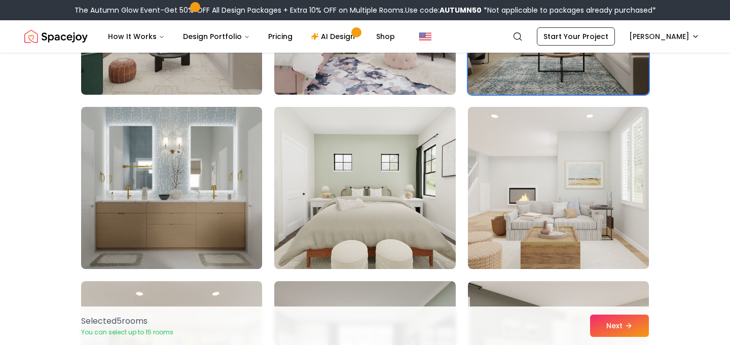
scroll to position [3526, 0]
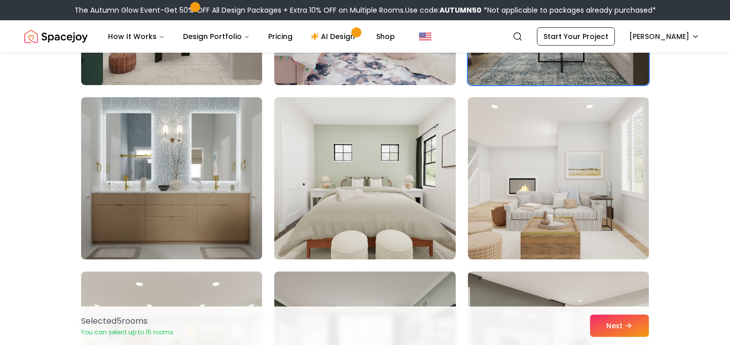
click at [200, 161] on img at bounding box center [172, 178] width 190 height 170
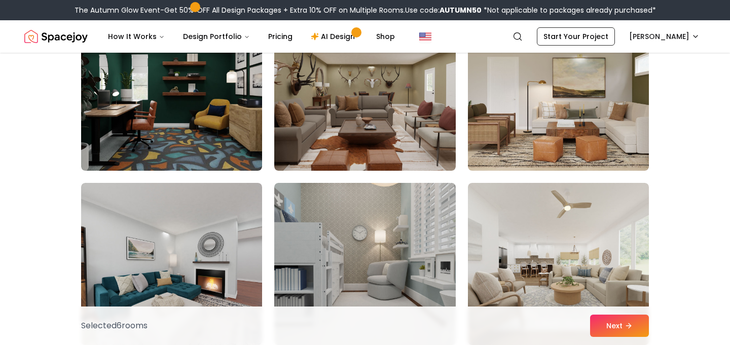
scroll to position [4845, 0]
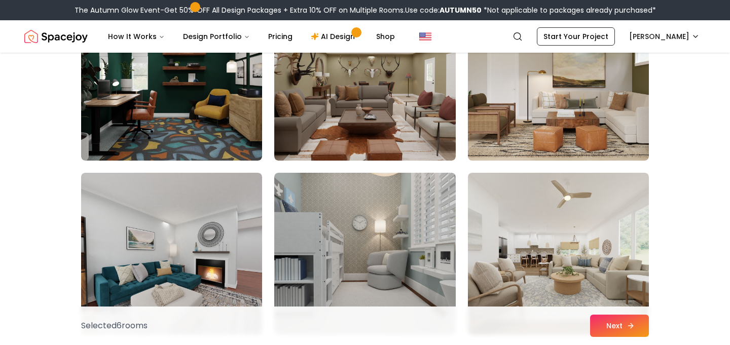
click at [605, 321] on button "Next" at bounding box center [619, 326] width 59 height 22
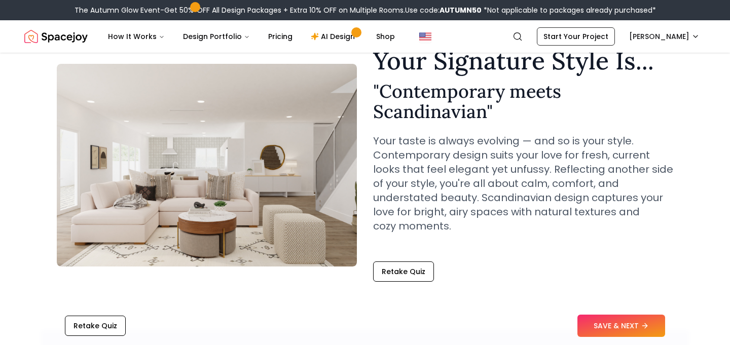
scroll to position [54, 0]
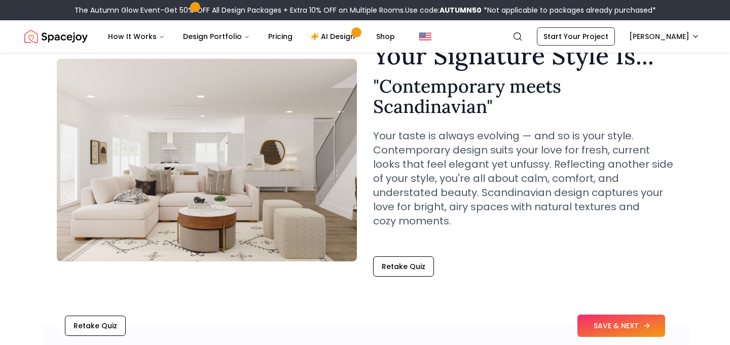
click at [607, 319] on button "SAVE & NEXT" at bounding box center [621, 326] width 88 height 22
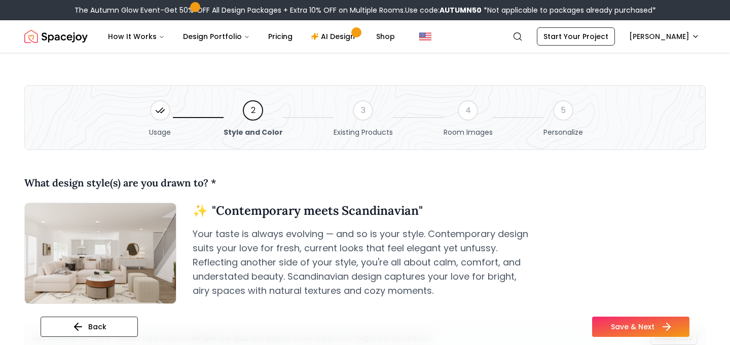
click at [616, 321] on button "Save & Next" at bounding box center [640, 327] width 97 height 20
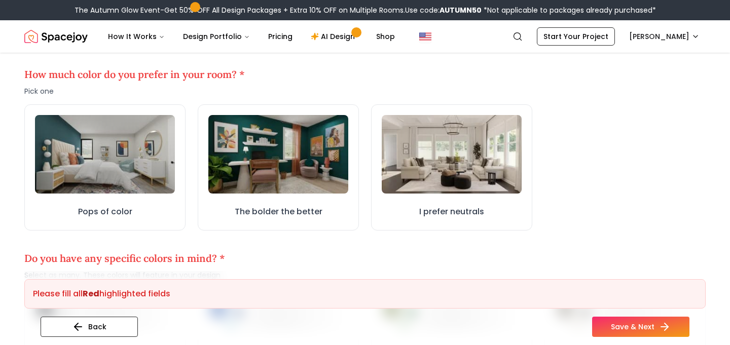
scroll to position [315, 0]
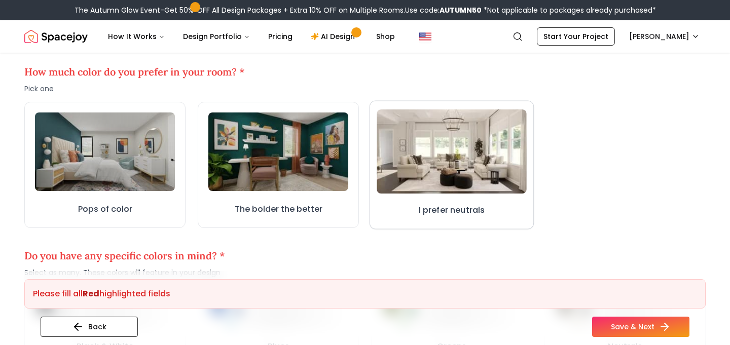
click at [426, 166] on img at bounding box center [451, 151] width 150 height 85
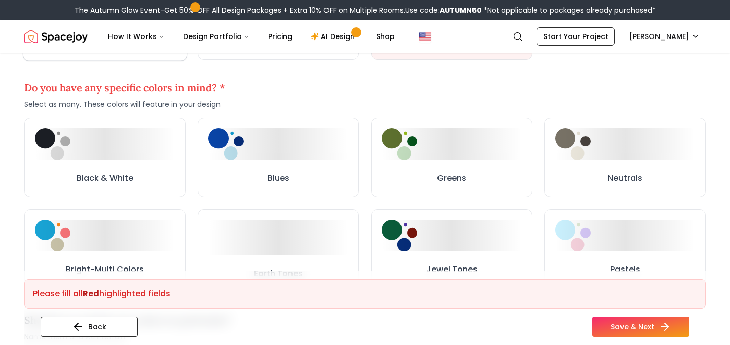
scroll to position [483, 0]
click at [444, 138] on div at bounding box center [451, 143] width 143 height 32
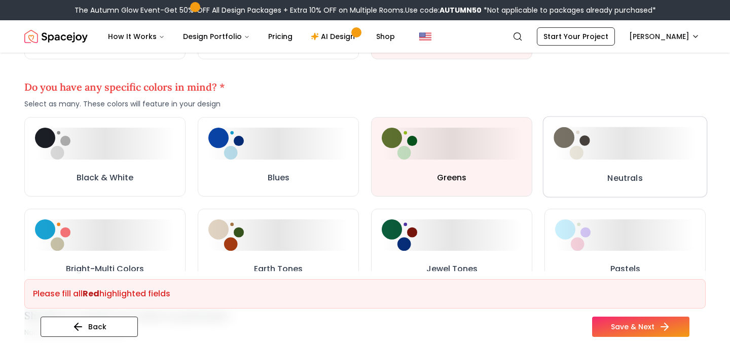
click at [580, 160] on button "Neutrals" at bounding box center [625, 157] width 164 height 81
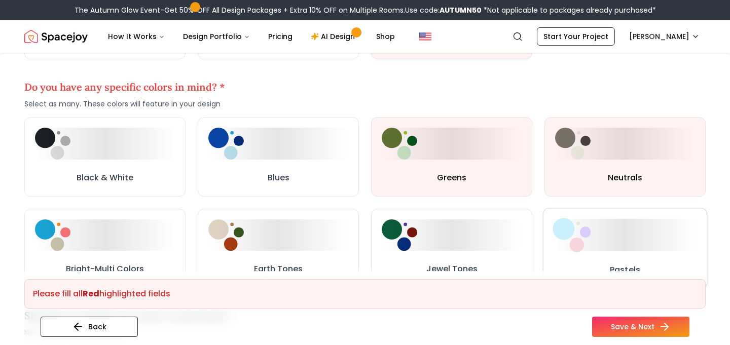
click at [583, 227] on img at bounding box center [571, 235] width 38 height 34
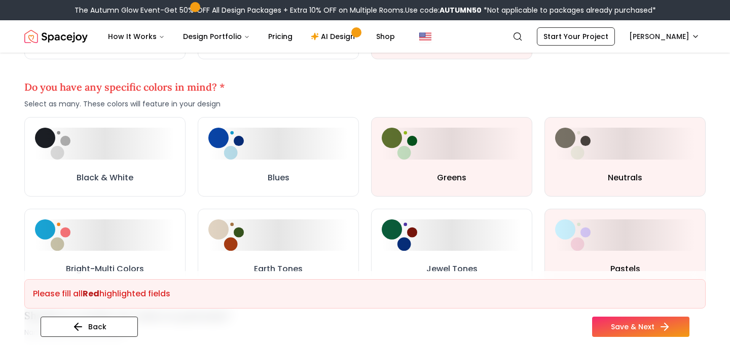
click at [607, 316] on div "Please fill all Red highlighted fields Back Save & Next" at bounding box center [364, 308] width 681 height 74
click at [608, 322] on button "Save & Next" at bounding box center [640, 327] width 97 height 20
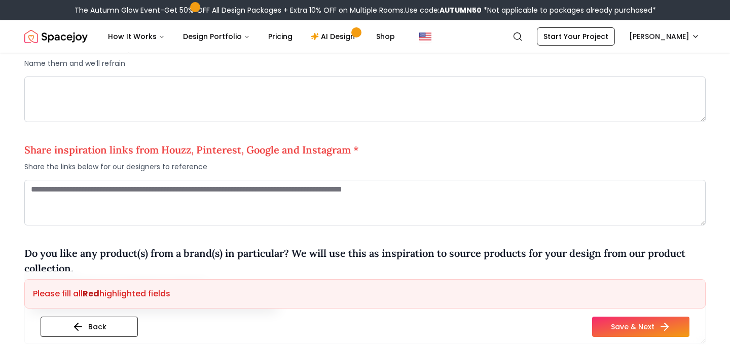
scroll to position [755, 0]
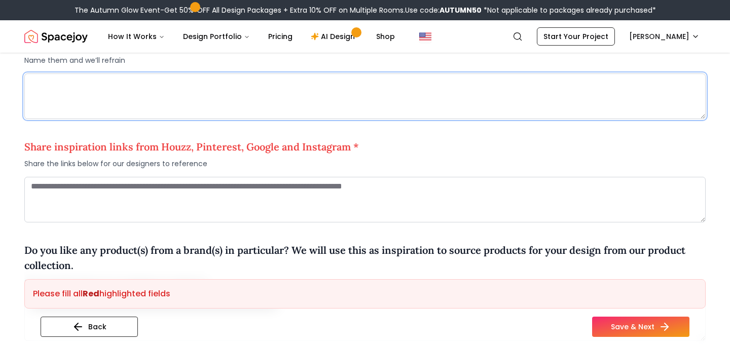
click at [314, 89] on textarea at bounding box center [364, 96] width 681 height 46
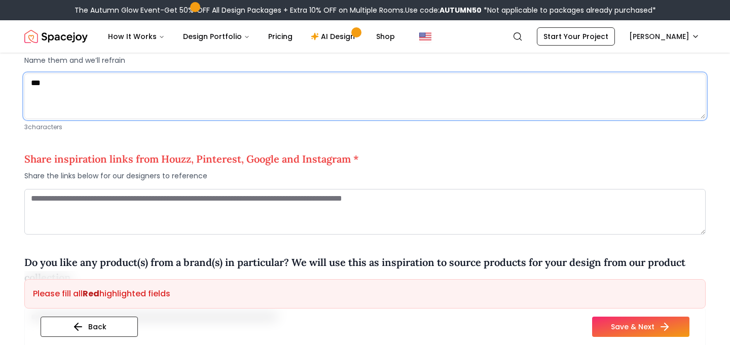
type textarea "***"
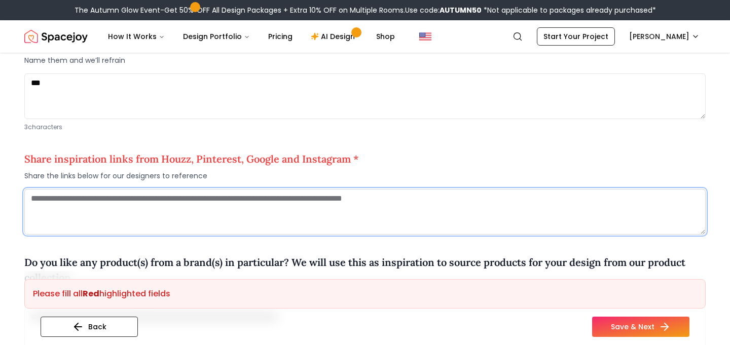
click at [194, 198] on textarea at bounding box center [364, 212] width 681 height 46
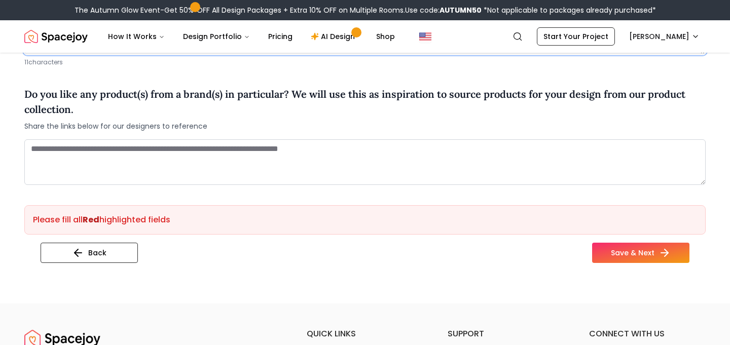
scroll to position [938, 0]
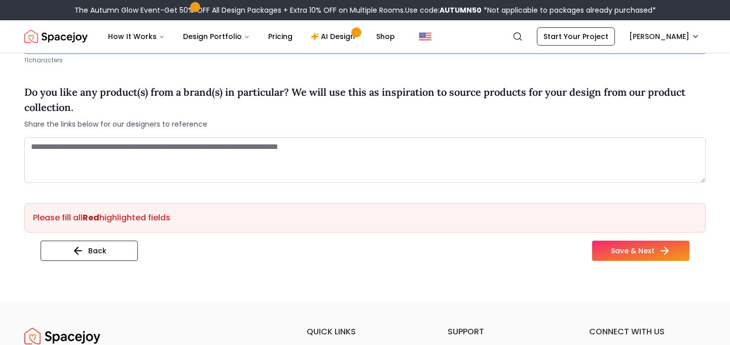
type textarea "**********"
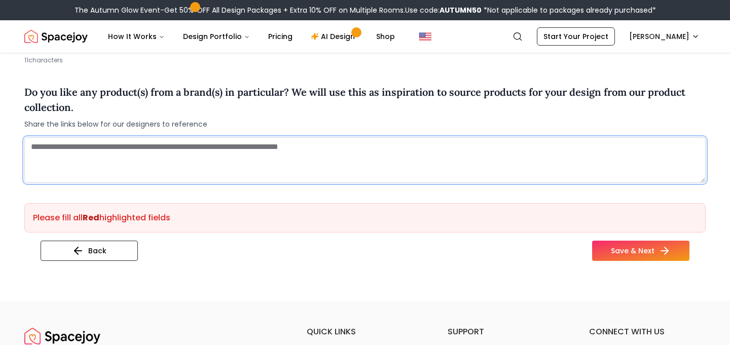
click at [98, 160] on textarea at bounding box center [364, 160] width 681 height 46
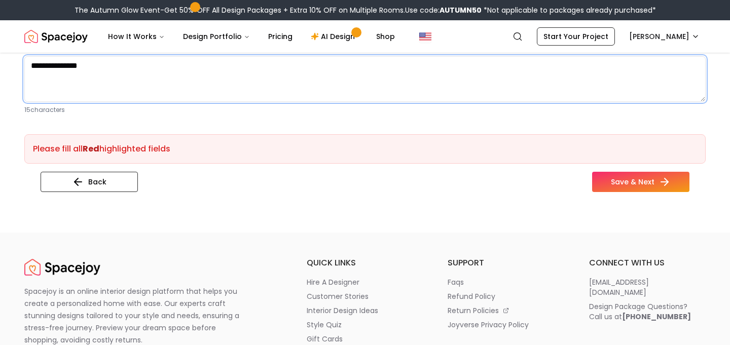
scroll to position [1020, 0]
type textarea "**********"
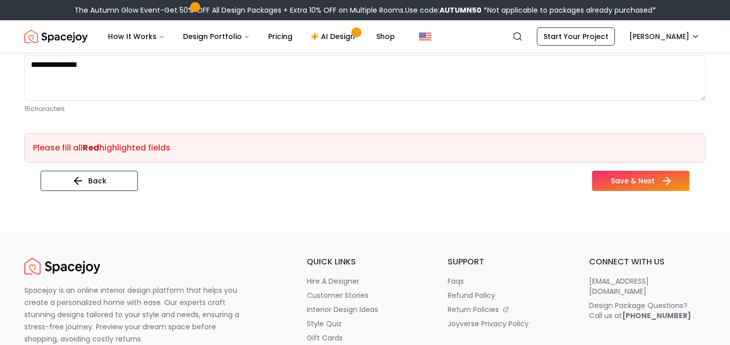
click at [613, 174] on button "Save & Next" at bounding box center [640, 181] width 97 height 20
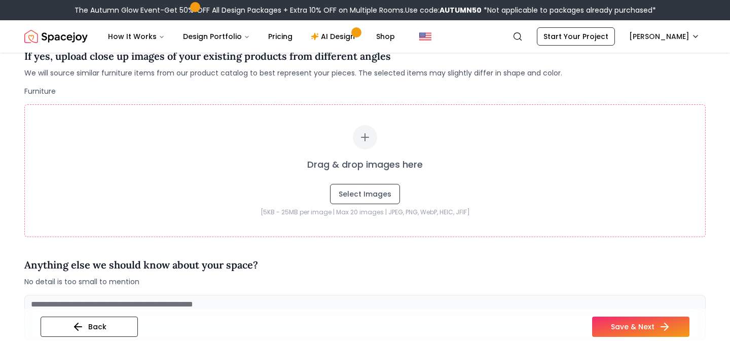
scroll to position [259, 0]
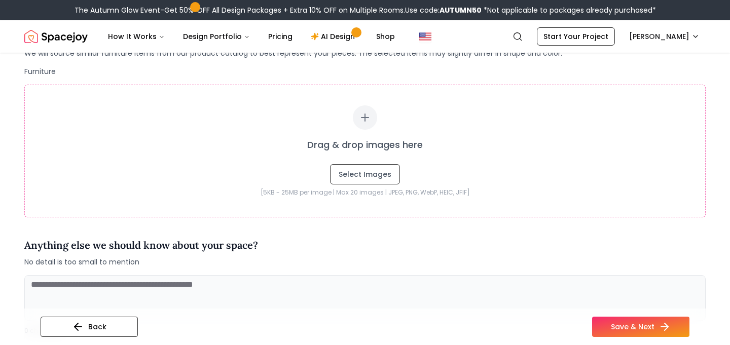
click at [363, 118] on icon at bounding box center [365, 117] width 12 height 12
type input "**********"
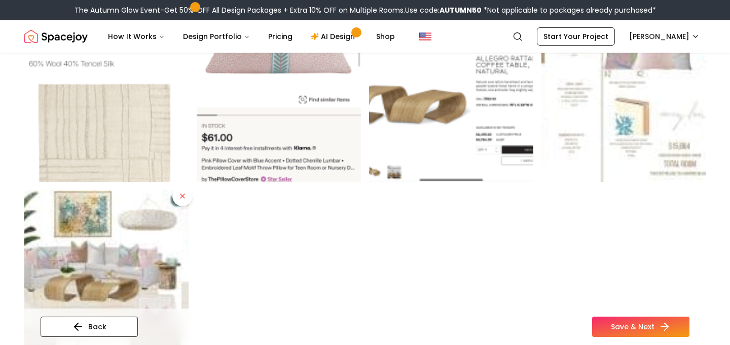
scroll to position [642, 0]
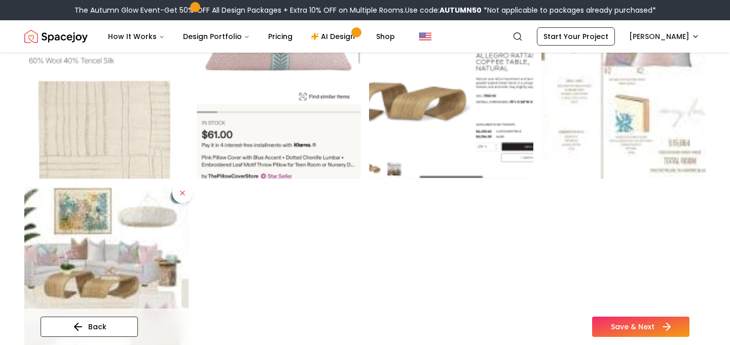
click at [624, 329] on button "Save & Next" at bounding box center [640, 327] width 97 height 20
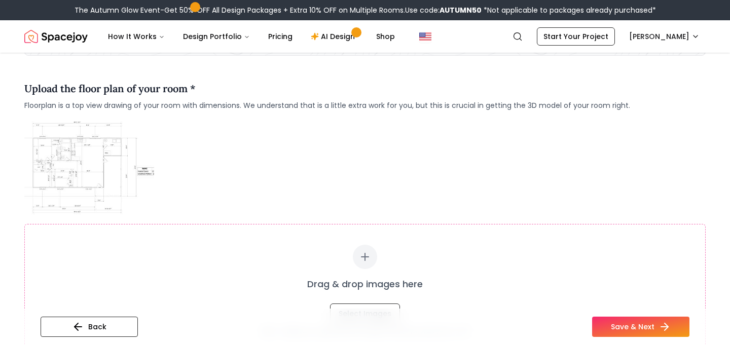
scroll to position [112, 0]
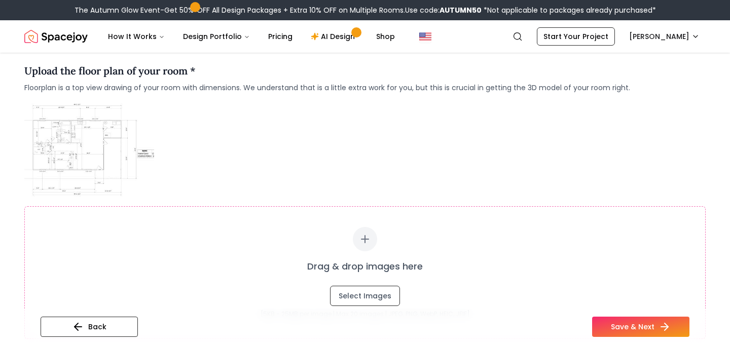
click at [366, 245] on div at bounding box center [365, 239] width 24 height 24
type input "**********"
click at [629, 327] on button "Save & Next" at bounding box center [640, 327] width 97 height 20
click at [366, 239] on icon at bounding box center [365, 239] width 12 height 12
type input "**********"
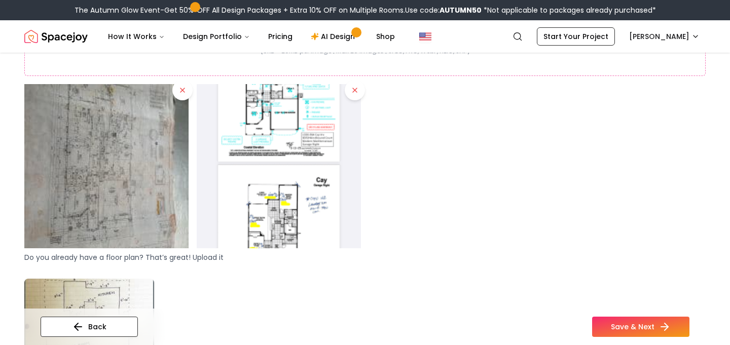
scroll to position [376, 0]
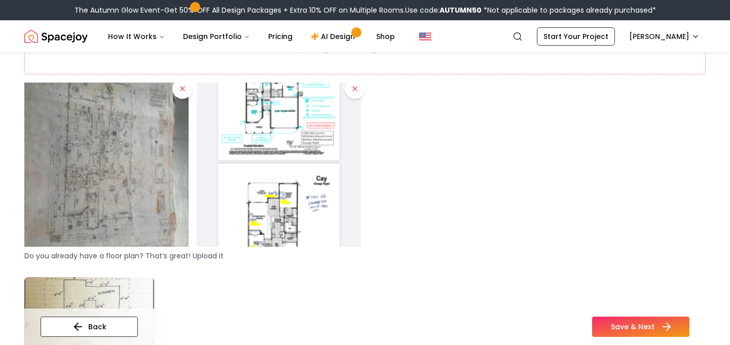
click at [614, 324] on button "Save & Next" at bounding box center [640, 327] width 97 height 20
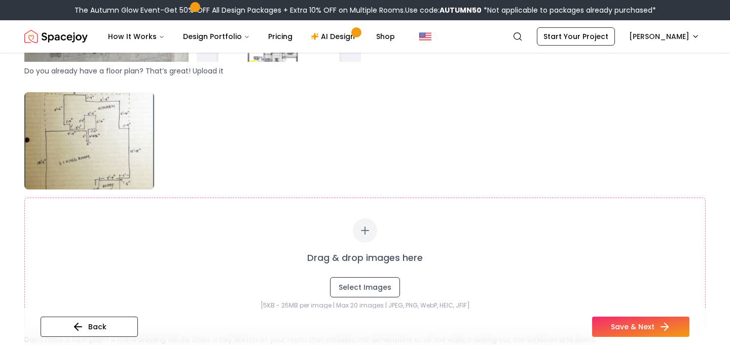
scroll to position [564, 0]
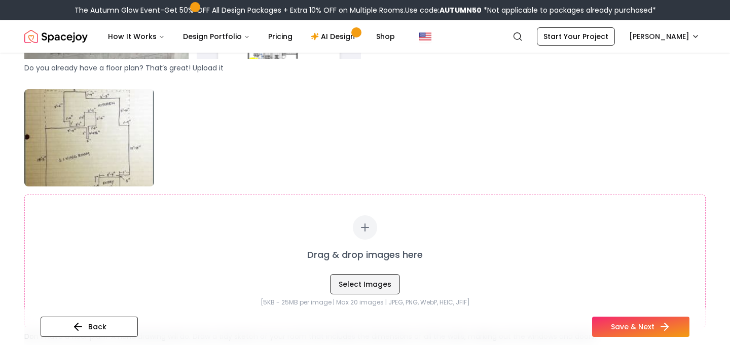
click at [362, 277] on button "Select Images" at bounding box center [365, 284] width 70 height 20
type input "**********"
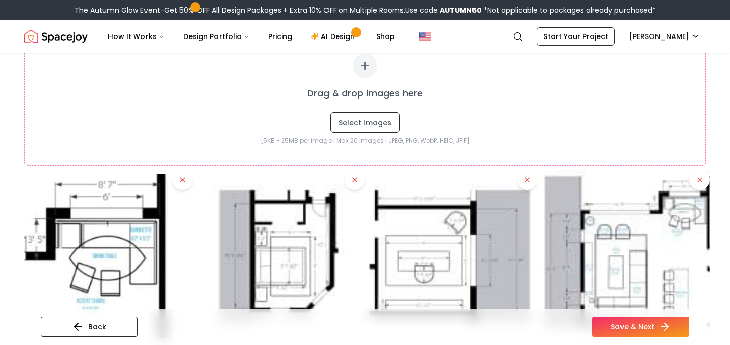
scroll to position [728, 0]
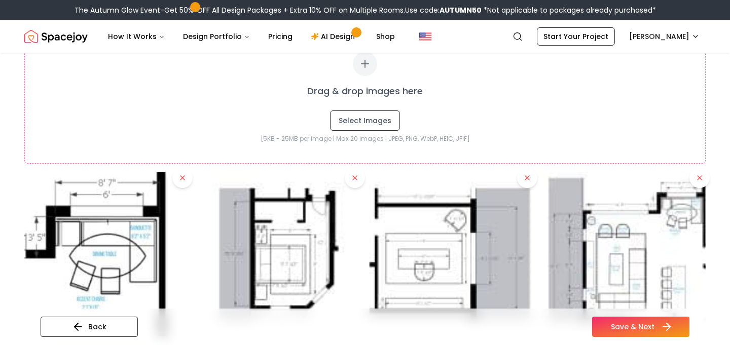
click at [622, 326] on button "Save & Next" at bounding box center [640, 327] width 97 height 20
click at [618, 324] on button "Save & Next" at bounding box center [640, 327] width 97 height 20
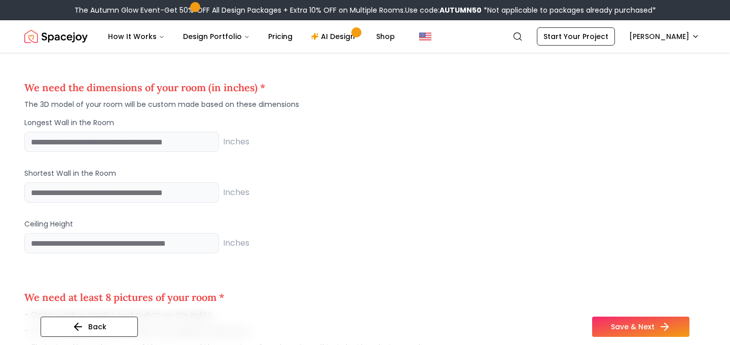
scroll to position [1214, 0]
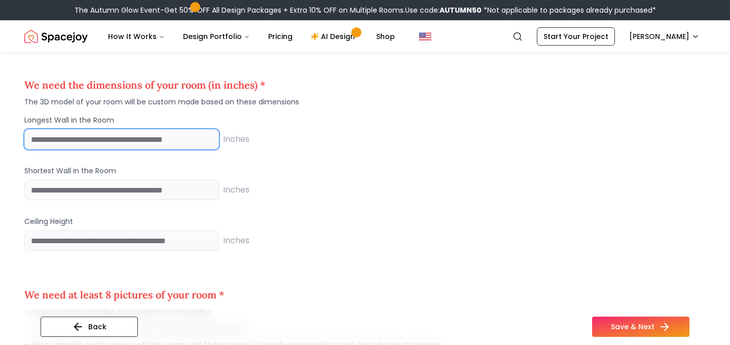
click at [137, 139] on input "number" at bounding box center [121, 139] width 195 height 20
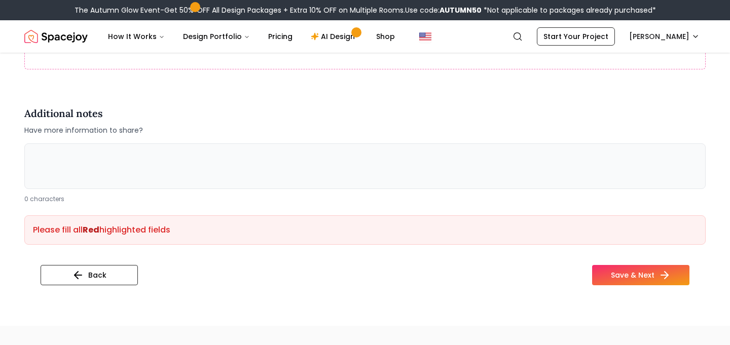
scroll to position [2232, 0]
type input "**"
click at [642, 265] on button "Save & Next" at bounding box center [640, 274] width 97 height 20
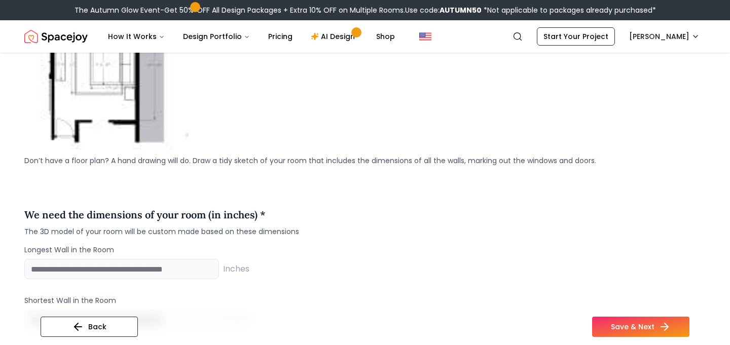
scroll to position [1107, 0]
